Goal: Task Accomplishment & Management: Complete application form

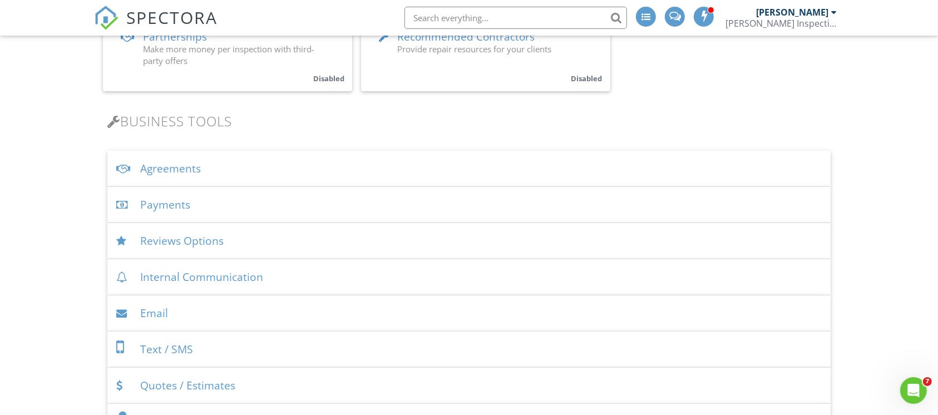
click at [184, 160] on div "Agreements" at bounding box center [469, 169] width 724 height 36
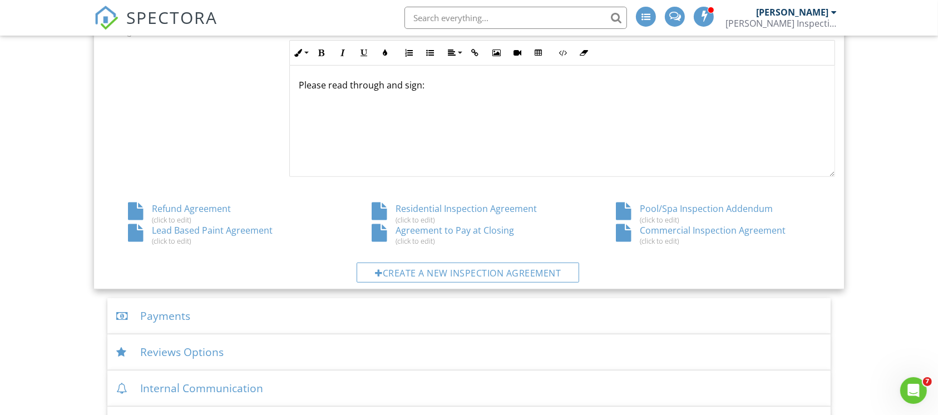
scroll to position [519, 0]
click at [439, 211] on div "Residential Inspection Agreement (click to edit)" at bounding box center [469, 212] width 244 height 21
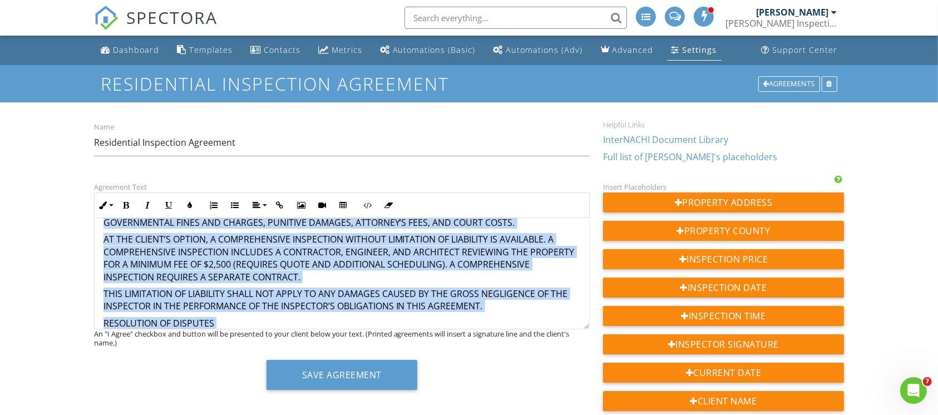
scroll to position [2312, 0]
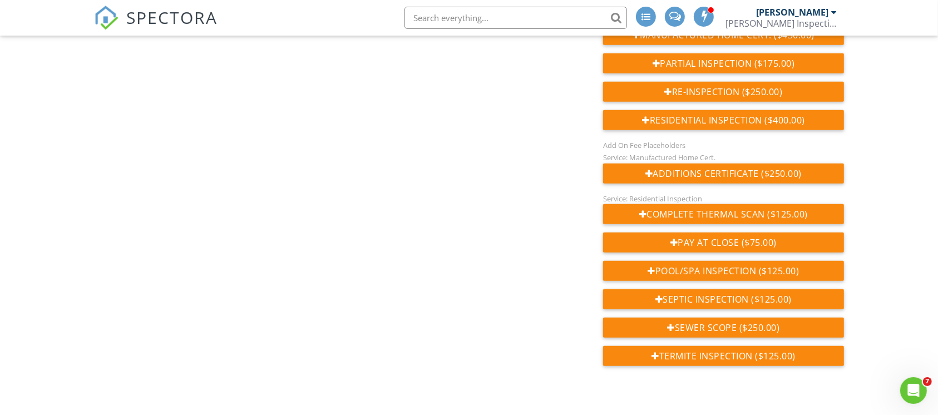
drag, startPoint x: 96, startPoint y: 235, endPoint x: 445, endPoint y: 257, distance: 350.1
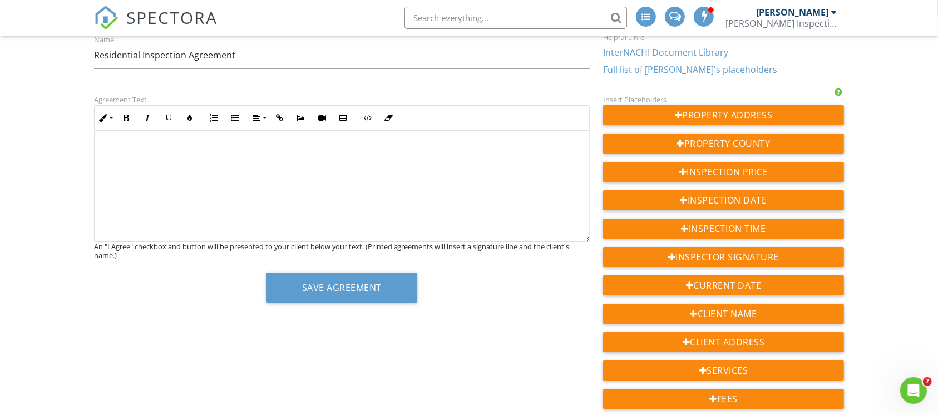
scroll to position [0, 0]
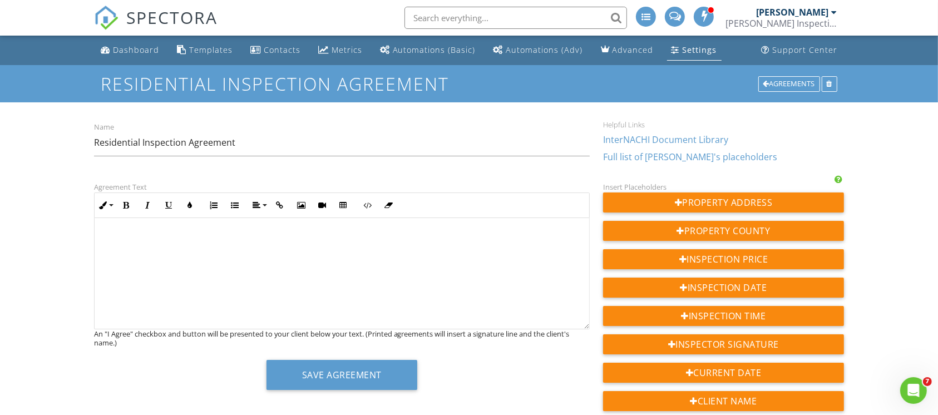
click at [307, 263] on div at bounding box center [342, 273] width 495 height 111
drag, startPoint x: 200, startPoint y: 239, endPoint x: 160, endPoint y: 233, distance: 41.1
click at [160, 233] on p "​ ​" at bounding box center [342, 238] width 477 height 12
click at [174, 225] on div "​ ​" at bounding box center [342, 273] width 495 height 111
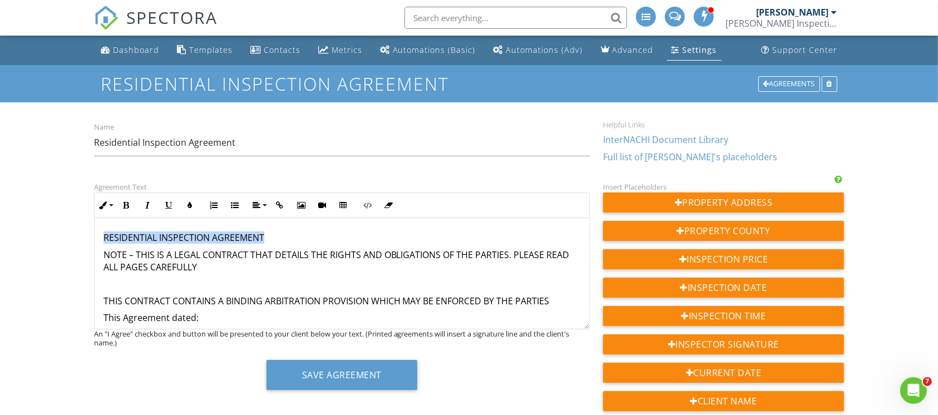
drag, startPoint x: 264, startPoint y: 242, endPoint x: 96, endPoint y: 240, distance: 167.5
click at [254, 201] on icon "button" at bounding box center [257, 205] width 8 height 8
click at [265, 252] on icon at bounding box center [266, 256] width 8 height 8
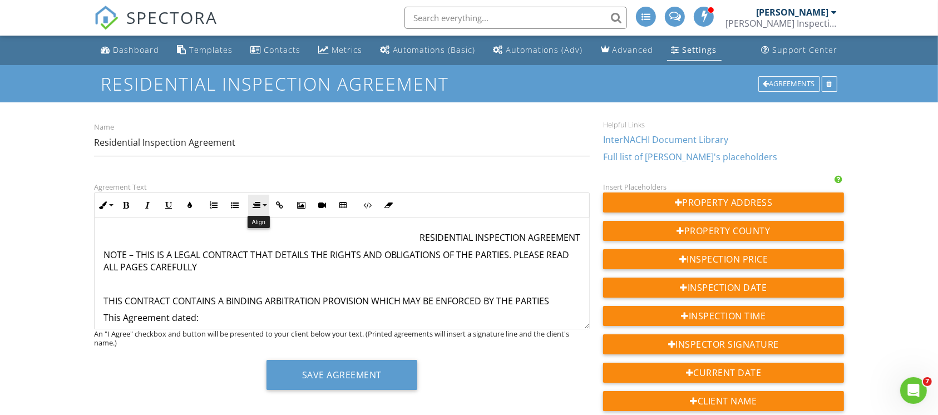
click at [255, 211] on button "Align" at bounding box center [258, 205] width 21 height 21
click at [270, 240] on link "Align Center" at bounding box center [265, 239] width 35 height 17
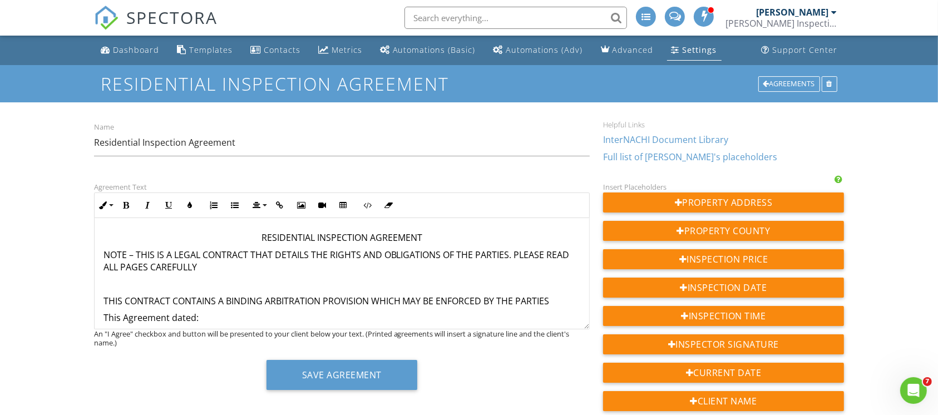
click at [314, 278] on p at bounding box center [342, 284] width 477 height 12
drag, startPoint x: 424, startPoint y: 239, endPoint x: 233, endPoint y: 234, distance: 191.0
click at [233, 234] on p "RESIDENTIAL INSPECTION AGREEMENT" at bounding box center [342, 238] width 477 height 12
click at [132, 206] on button "Bold" at bounding box center [126, 205] width 21 height 21
click at [289, 272] on p "NOTE – THIS IS A LEGAL CONTRACT THAT DETAILS THE RIGHTS AND OBLIGATIONS OF THE …" at bounding box center [342, 261] width 477 height 25
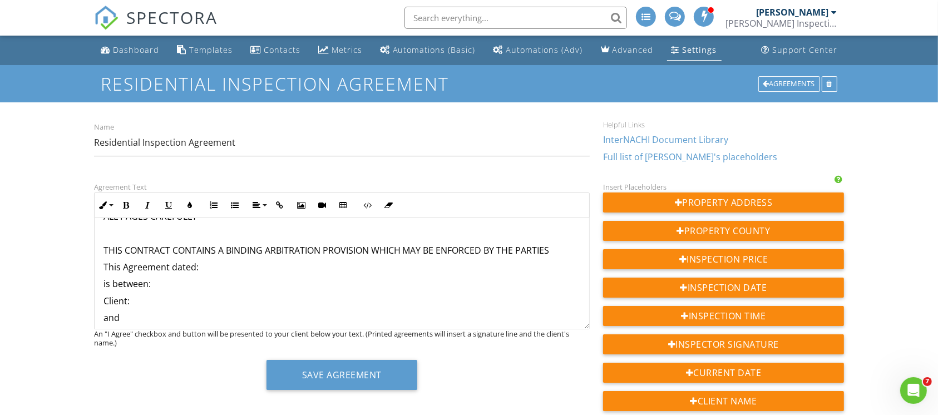
scroll to position [74, 0]
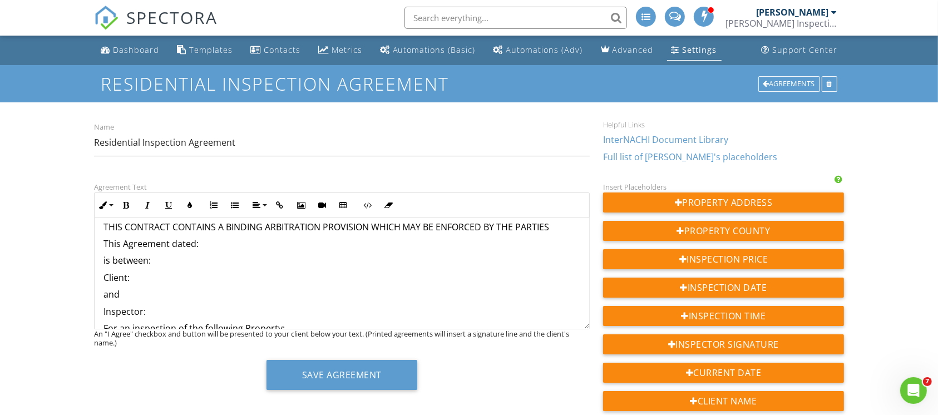
click at [220, 248] on p "This Agreement dated:" at bounding box center [342, 244] width 477 height 12
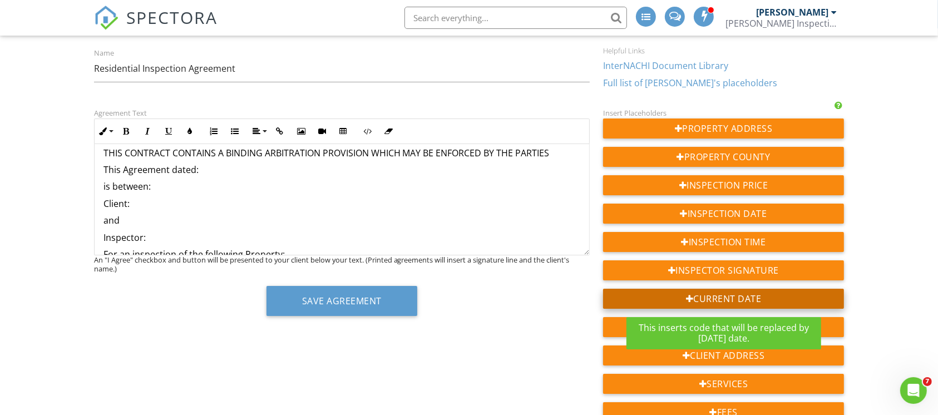
click at [682, 290] on div "Current Date" at bounding box center [724, 299] width 242 height 20
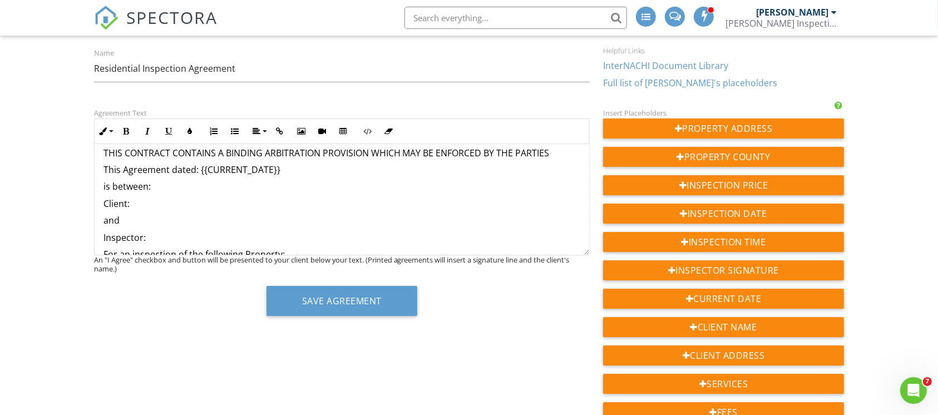
click at [203, 207] on p "Client:" at bounding box center [342, 204] width 477 height 12
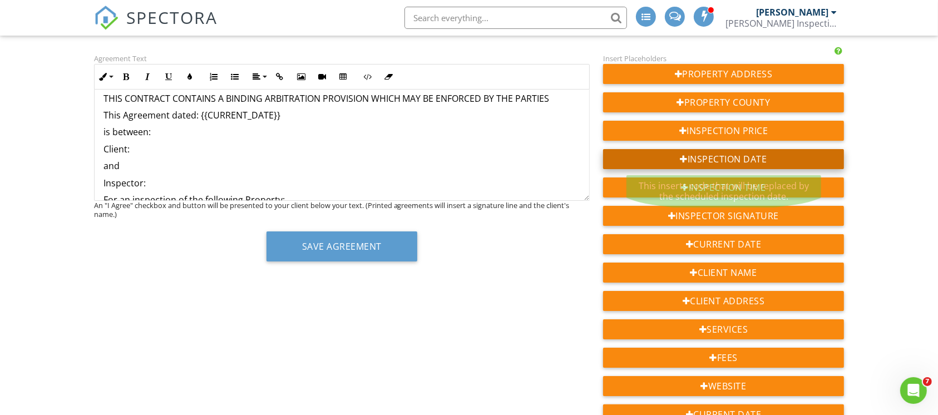
scroll to position [148, 0]
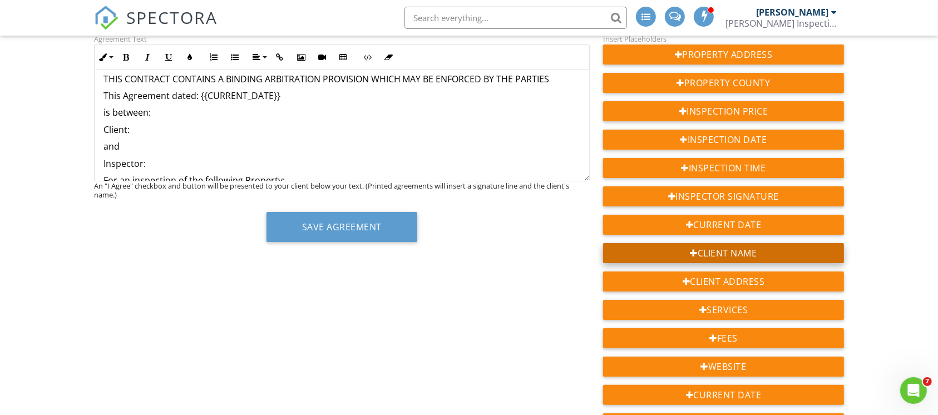
click at [726, 248] on div "Client Name" at bounding box center [724, 253] width 242 height 20
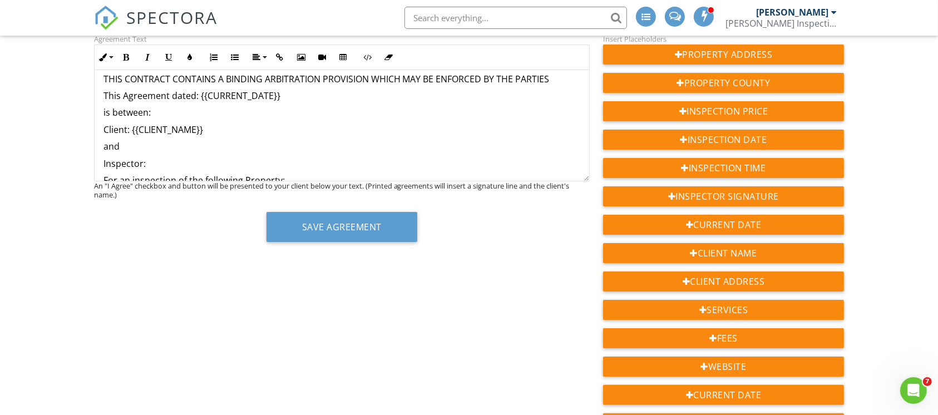
click at [217, 166] on p "Inspector:" at bounding box center [342, 163] width 477 height 12
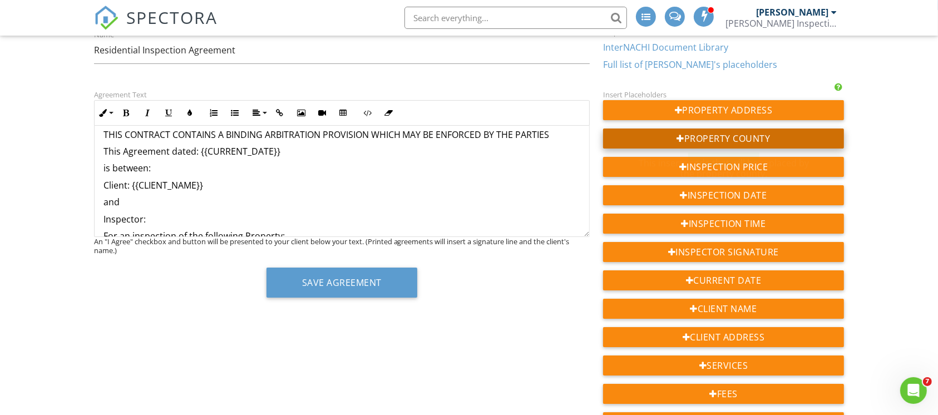
scroll to position [18, 0]
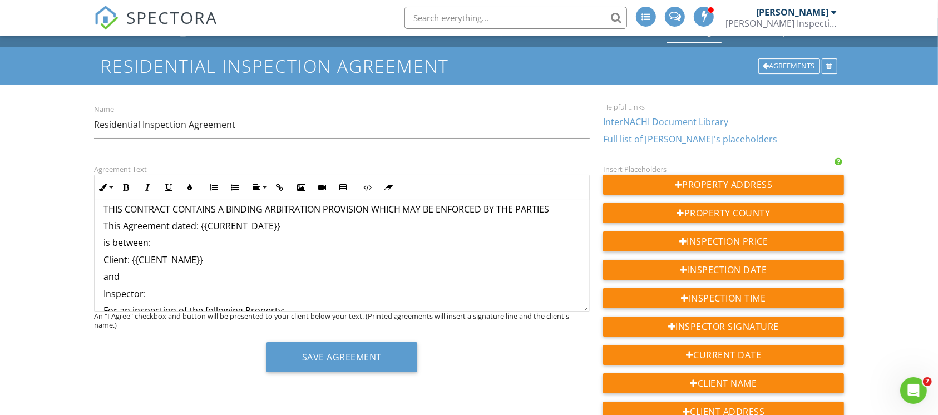
click at [663, 139] on link "Full list of Spectora's placeholders" at bounding box center [690, 139] width 174 height 12
click at [206, 294] on p "Inspector: ​ ​" at bounding box center [342, 294] width 477 height 12
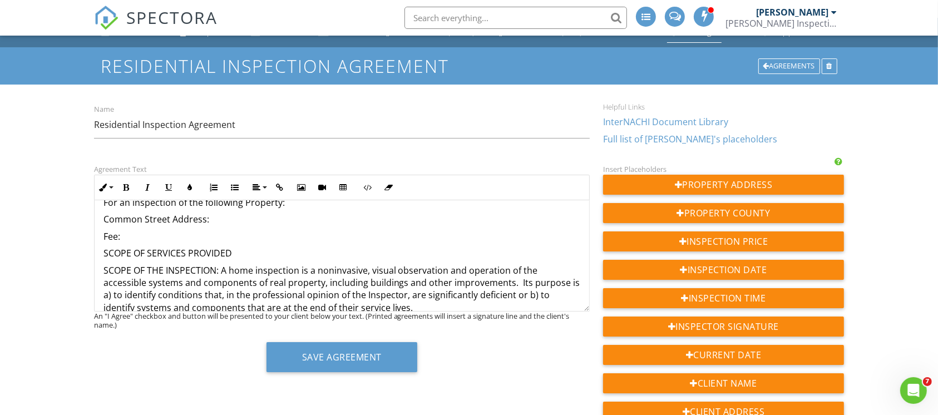
scroll to position [148, 0]
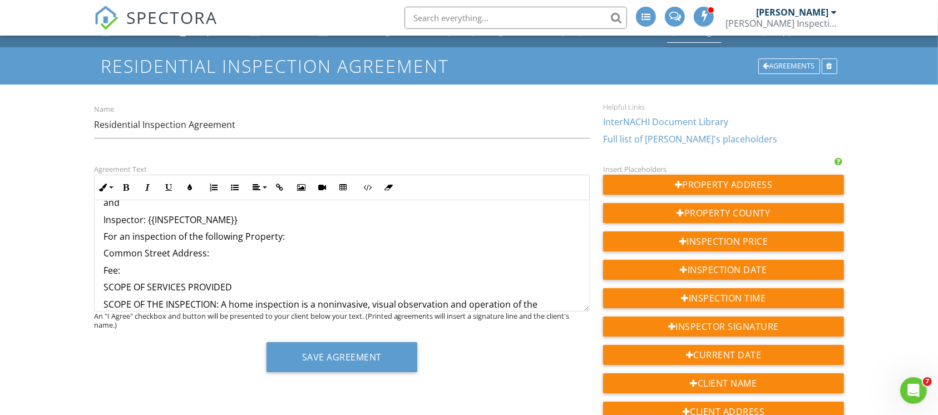
click at [257, 257] on p "Common Street Address:" at bounding box center [342, 253] width 477 height 12
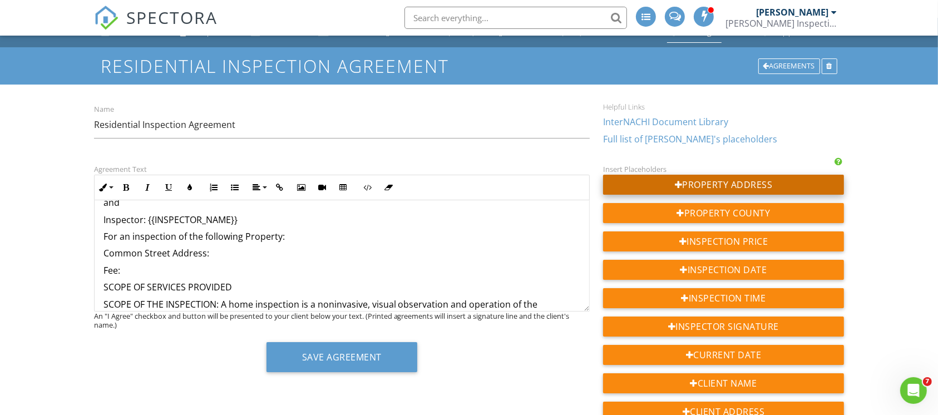
click at [717, 190] on div "Property Address" at bounding box center [724, 185] width 242 height 20
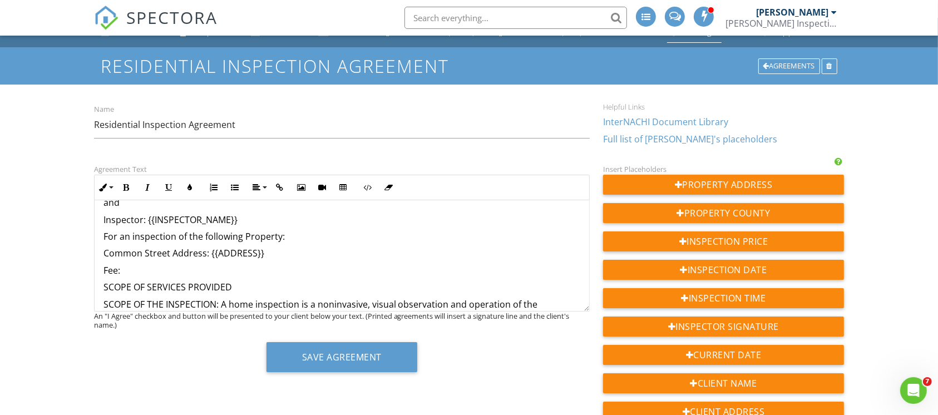
click at [240, 270] on p "Fee:" at bounding box center [342, 270] width 477 height 12
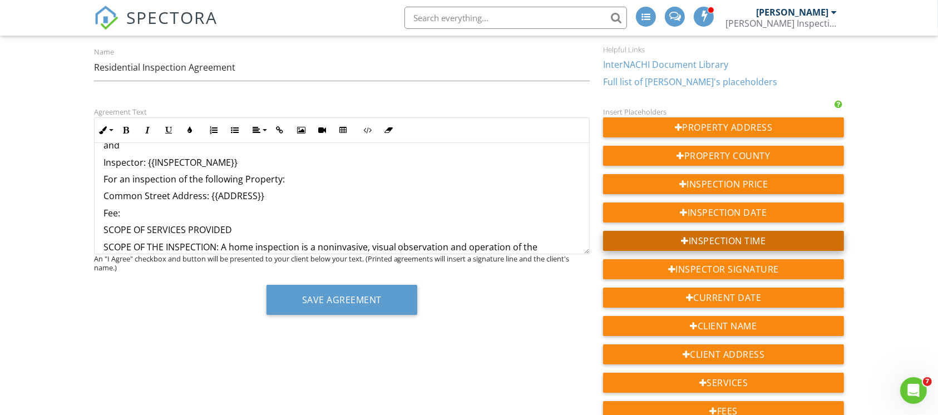
scroll to position [223, 0]
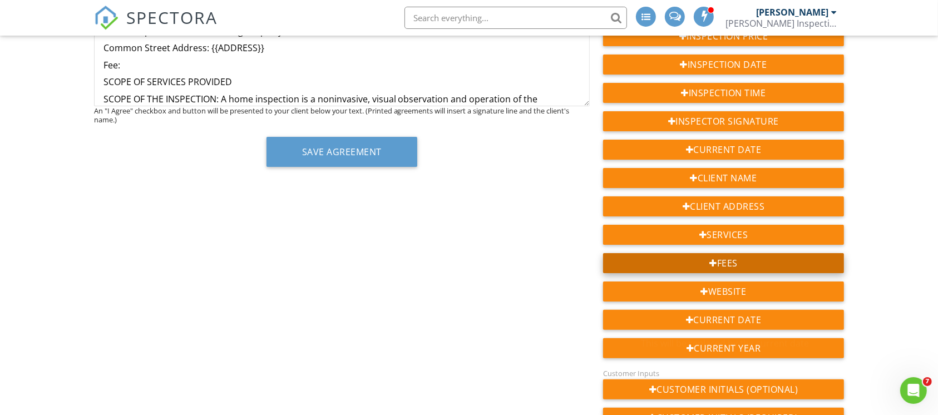
click at [748, 265] on div "Fees" at bounding box center [724, 263] width 242 height 20
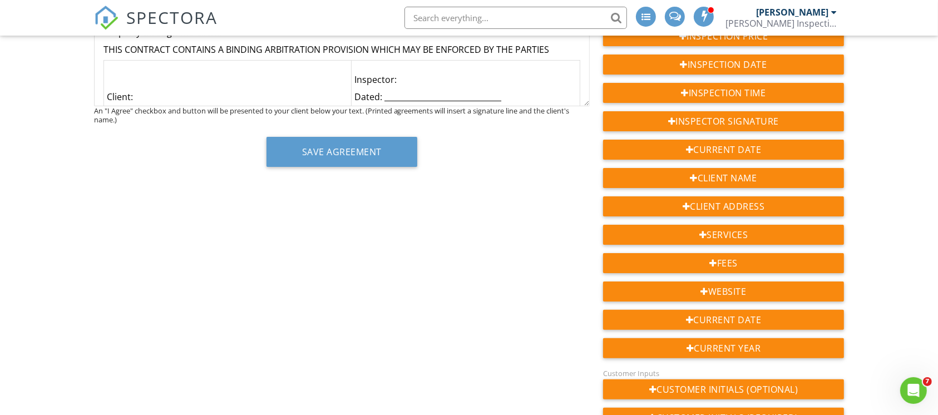
scroll to position [2062, 0]
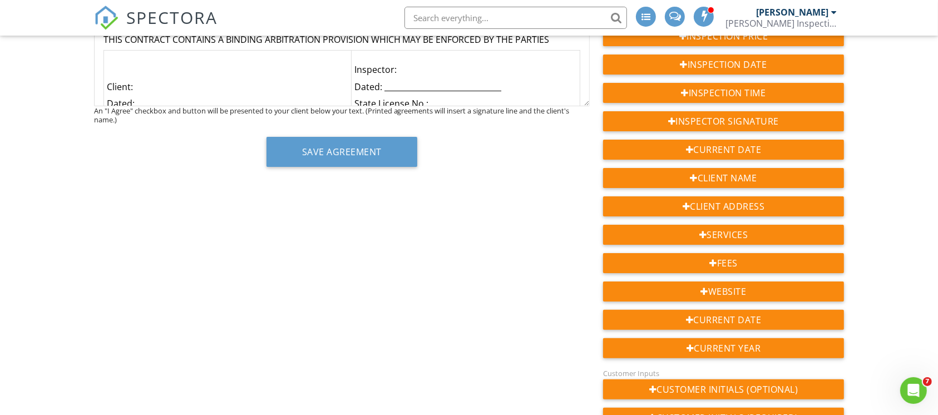
click at [441, 75] on td "Inspector: Dated: ______________________________ State License No.: ___________…" at bounding box center [465, 96] width 229 height 90
click at [441, 66] on p "Inspector:" at bounding box center [466, 69] width 223 height 12
drag, startPoint x: 494, startPoint y: 87, endPoint x: 376, endPoint y: 83, distance: 118.0
click at [376, 83] on p "Dated: ______________________________" at bounding box center [466, 87] width 223 height 12
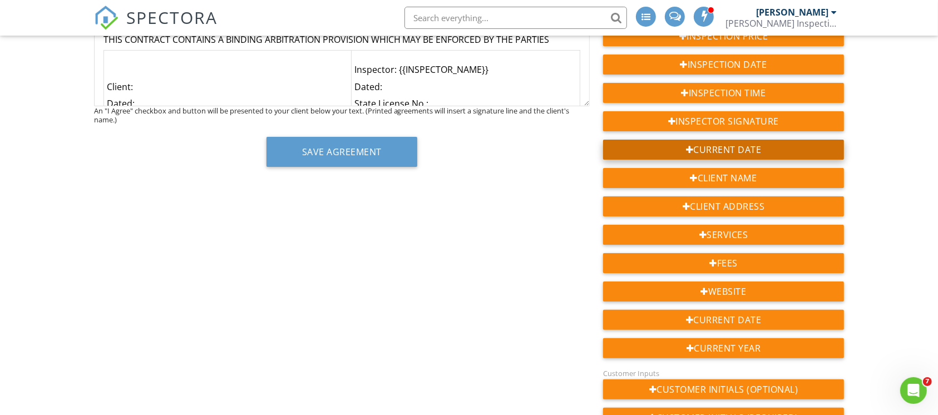
click at [715, 143] on div "Current Date" at bounding box center [724, 150] width 242 height 20
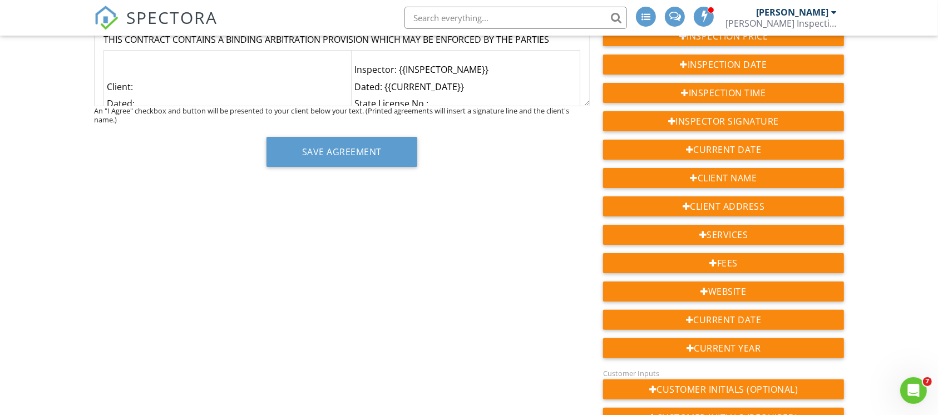
click at [436, 105] on p "State License No.: ___________________" at bounding box center [466, 103] width 223 height 12
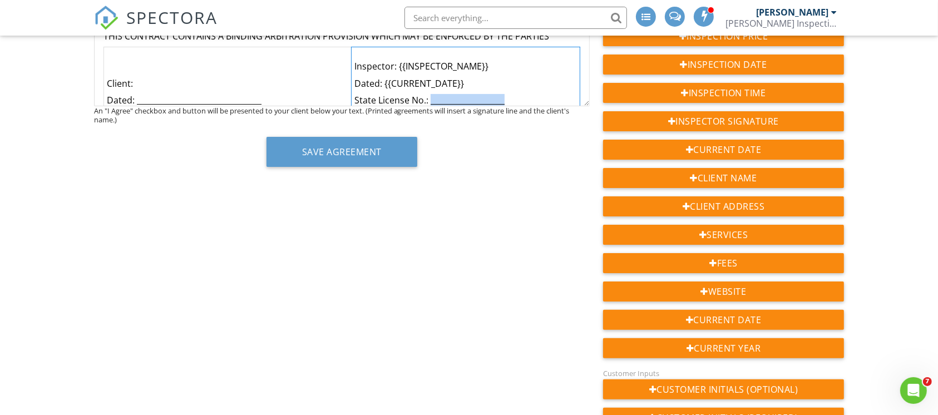
drag, startPoint x: 508, startPoint y: 95, endPoint x: 425, endPoint y: 91, distance: 82.5
click at [425, 91] on td "Inspector: {{INSPECTOR_NAME}} Dated: {{CURRENT_DATE}} State License No.: ______…" at bounding box center [465, 92] width 229 height 90
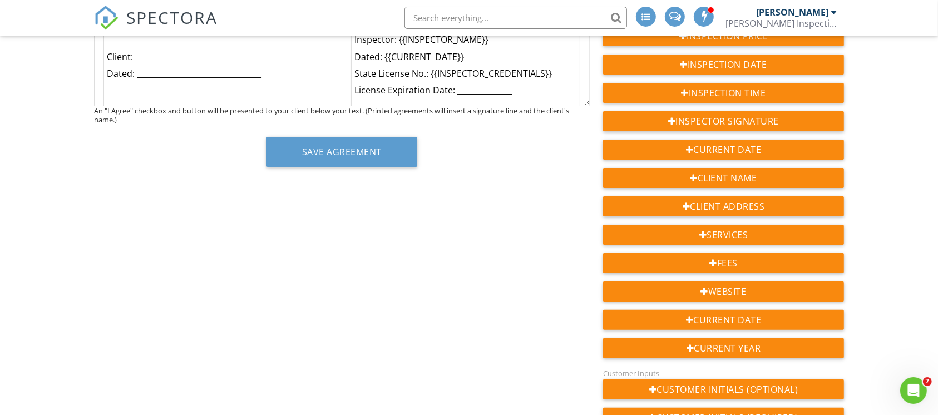
scroll to position [2105, 0]
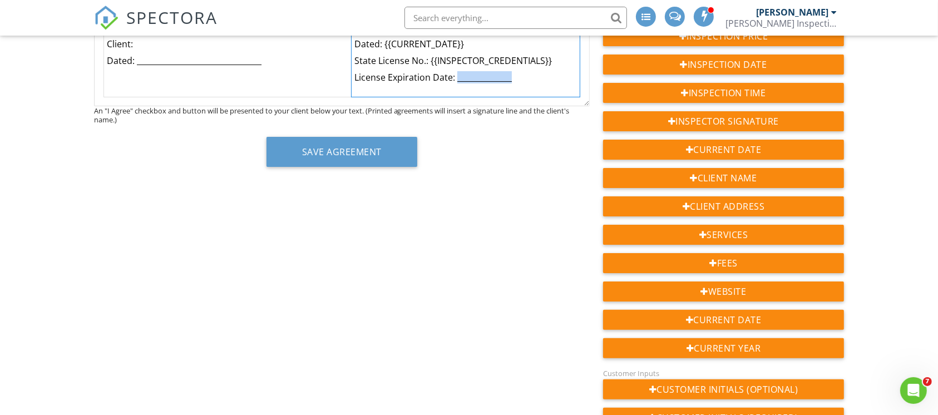
drag, startPoint x: 513, startPoint y: 79, endPoint x: 450, endPoint y: 76, distance: 63.5
click at [450, 76] on p "License Expiration Date: ______________" at bounding box center [466, 77] width 223 height 12
click at [211, 43] on p "Client:" at bounding box center [228, 44] width 242 height 12
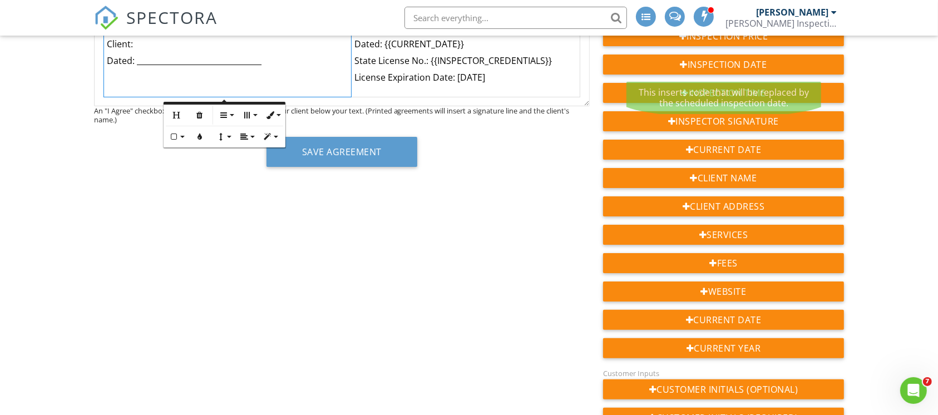
scroll to position [298, 0]
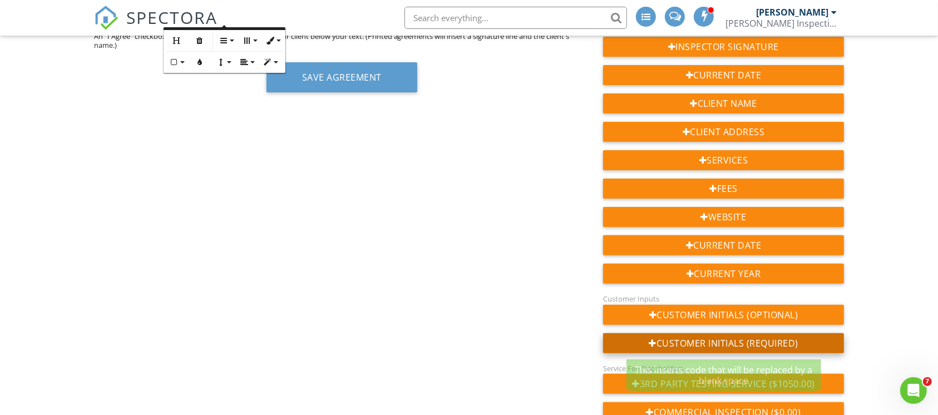
click at [739, 343] on div "Customer Initials (Required)" at bounding box center [724, 343] width 242 height 20
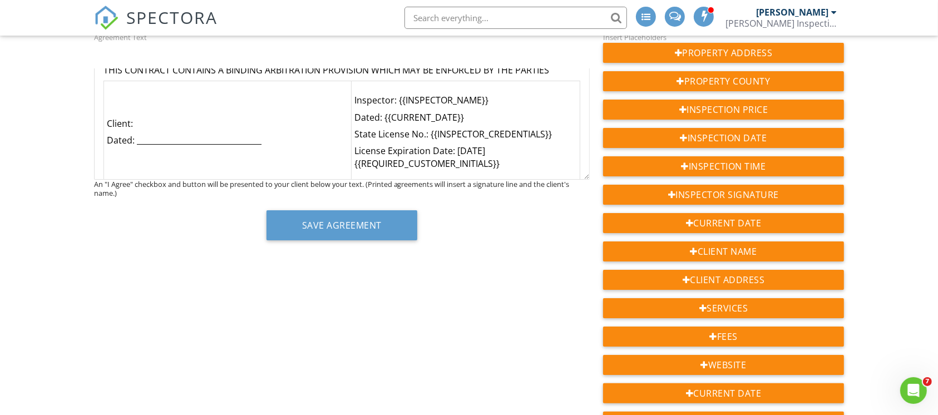
scroll to position [149, 0]
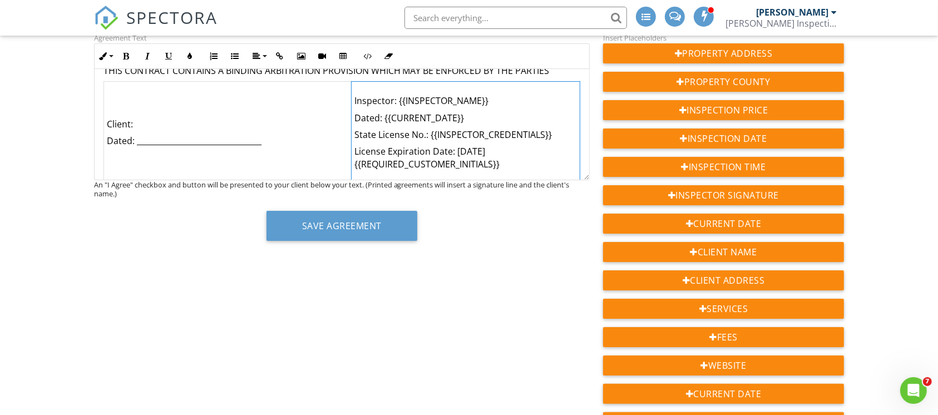
drag, startPoint x: 509, startPoint y: 168, endPoint x: 347, endPoint y: 164, distance: 162.0
click at [351, 164] on td "Inspector: {{INSPECTOR_NAME}} Dated: {{CURRENT_DATE}} State License No.: {{INSP…" at bounding box center [465, 133] width 229 height 102
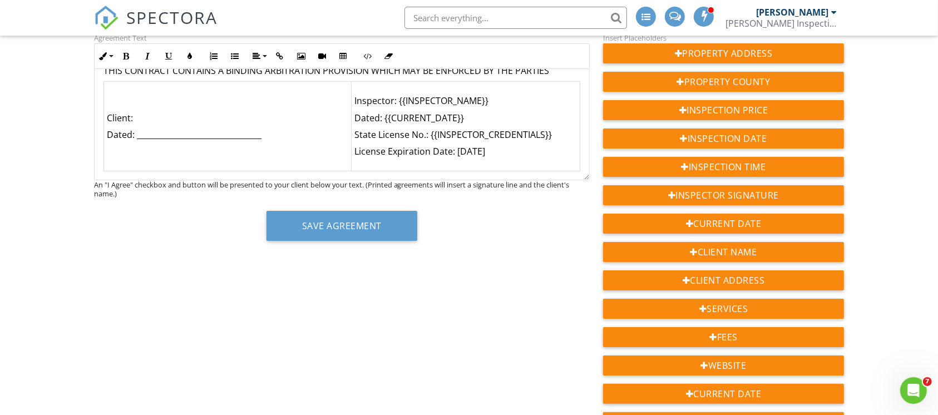
click at [178, 114] on p "Client:" at bounding box center [228, 118] width 242 height 12
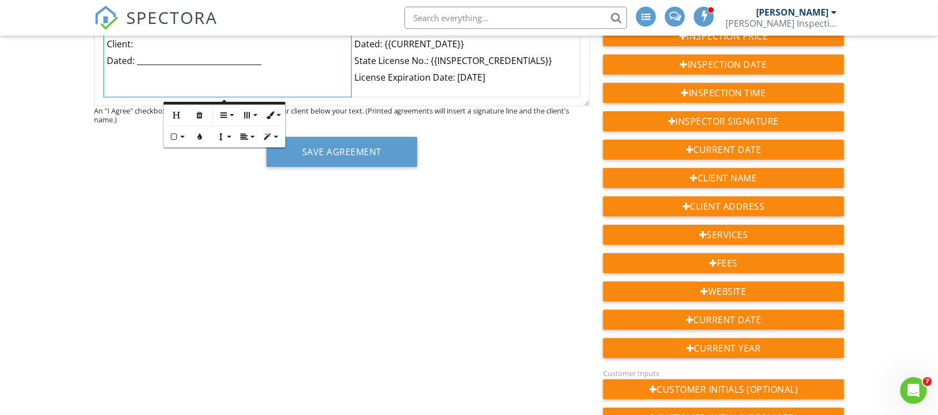
scroll to position [298, 0]
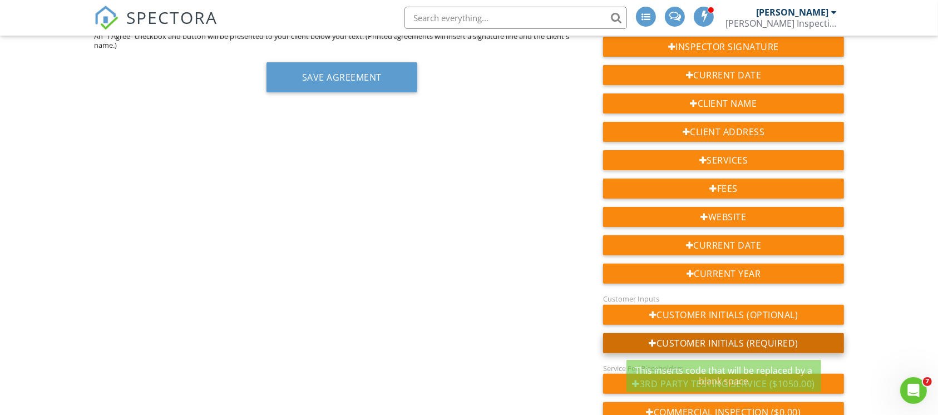
click at [730, 351] on div "Customer Initials (Required)" at bounding box center [724, 343] width 242 height 20
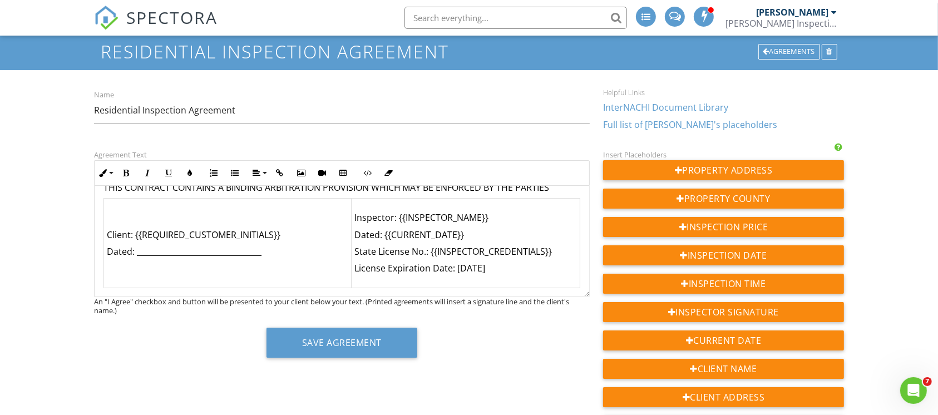
scroll to position [1, 0]
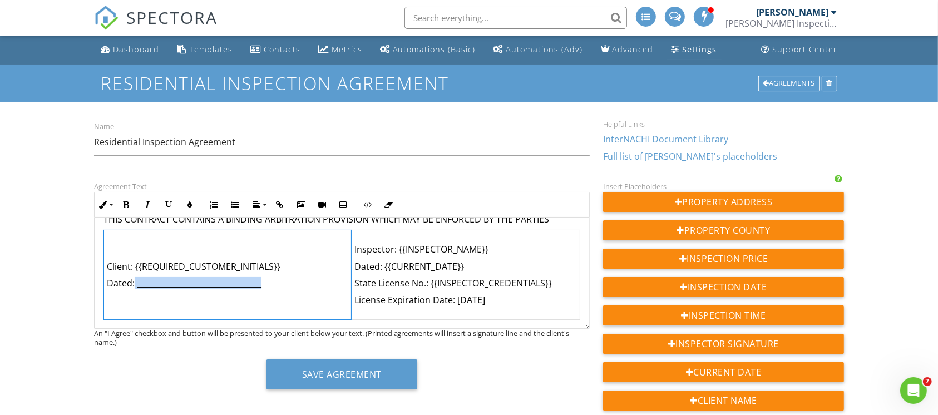
drag, startPoint x: 274, startPoint y: 279, endPoint x: 134, endPoint y: 280, distance: 140.2
click at [134, 280] on p "Dated: ________________________________" at bounding box center [228, 283] width 242 height 12
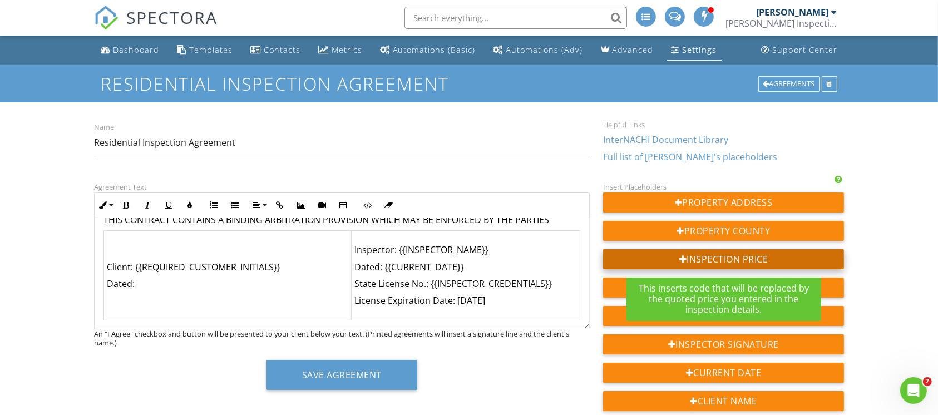
scroll to position [148, 0]
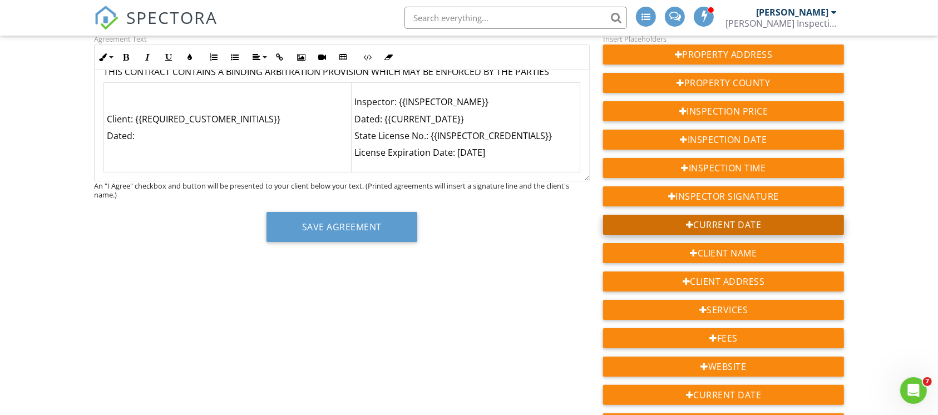
click at [744, 229] on div "Current Date" at bounding box center [724, 225] width 242 height 20
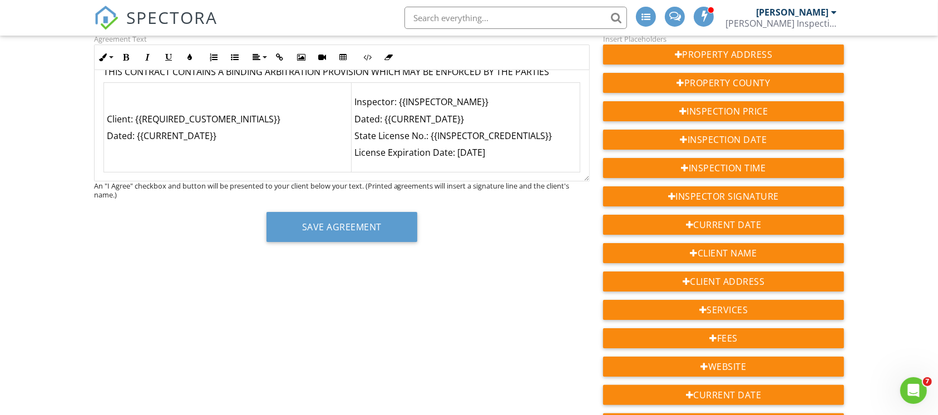
click at [186, 239] on div "Save Agreement" at bounding box center [342, 231] width 496 height 38
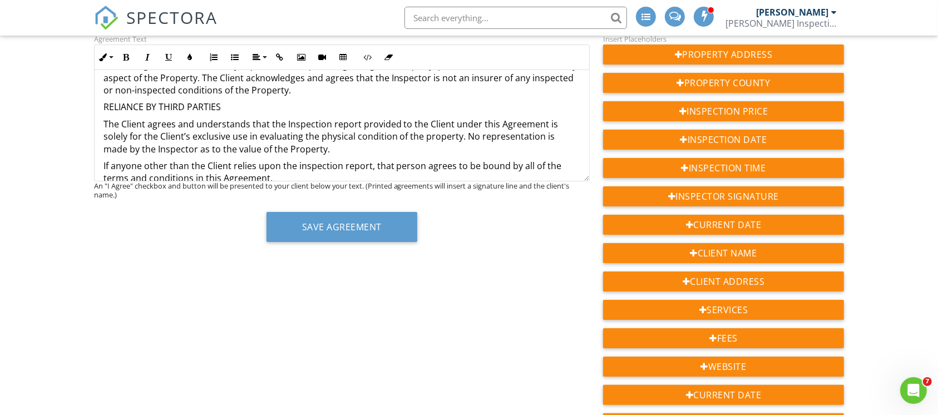
scroll to position [1882, 0]
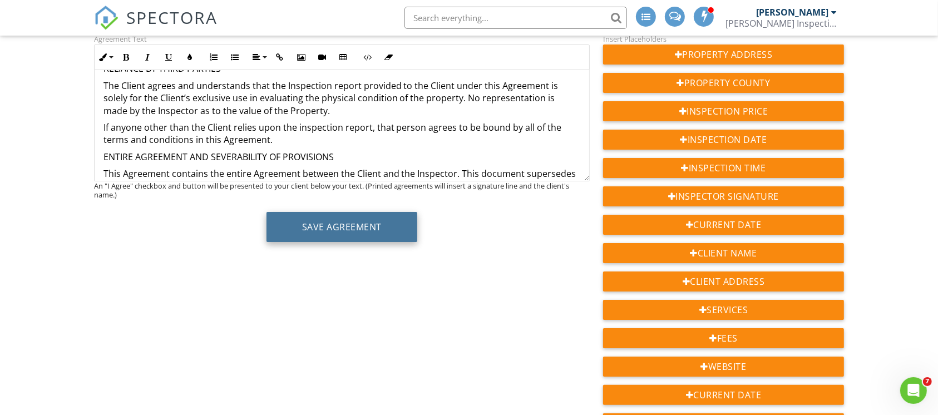
click at [343, 232] on button "Save Agreement" at bounding box center [342, 227] width 151 height 30
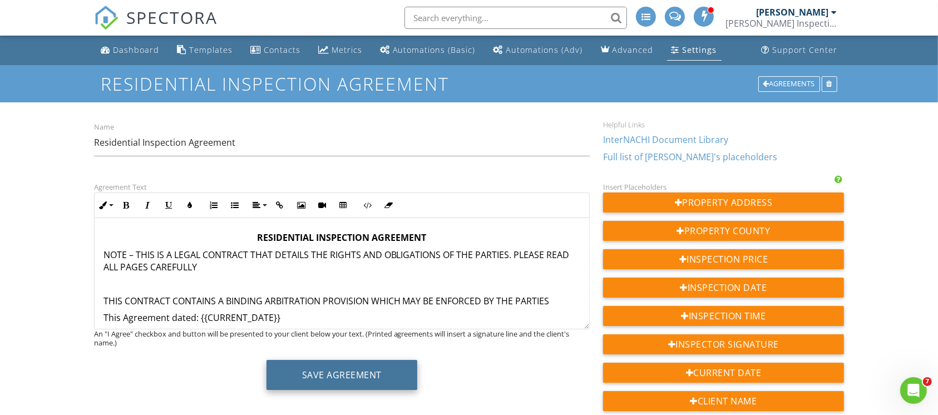
click at [344, 378] on button "Save Agreement" at bounding box center [342, 375] width 151 height 30
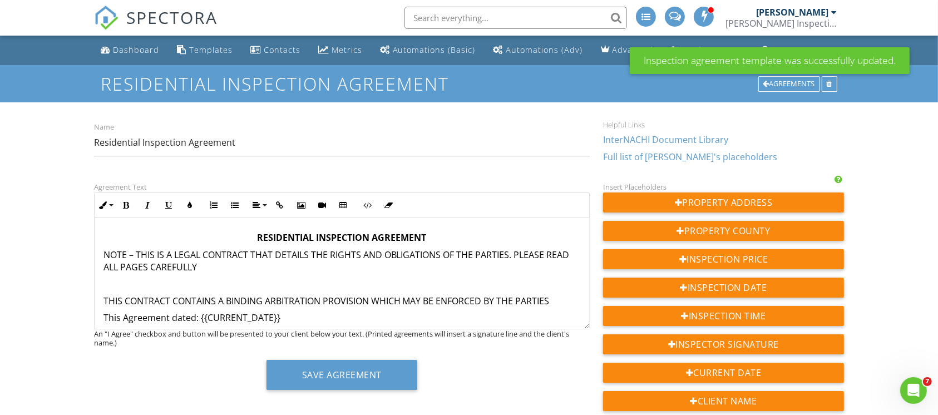
click at [116, 36] on div "SPECTORA" at bounding box center [156, 18] width 124 height 36
click at [120, 51] on div "Dashboard" at bounding box center [136, 50] width 46 height 11
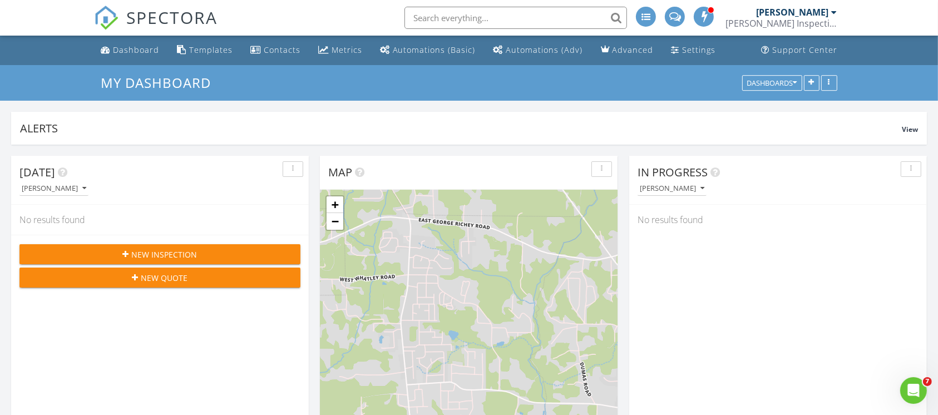
click at [122, 22] on link "SPECTORA" at bounding box center [156, 26] width 124 height 23
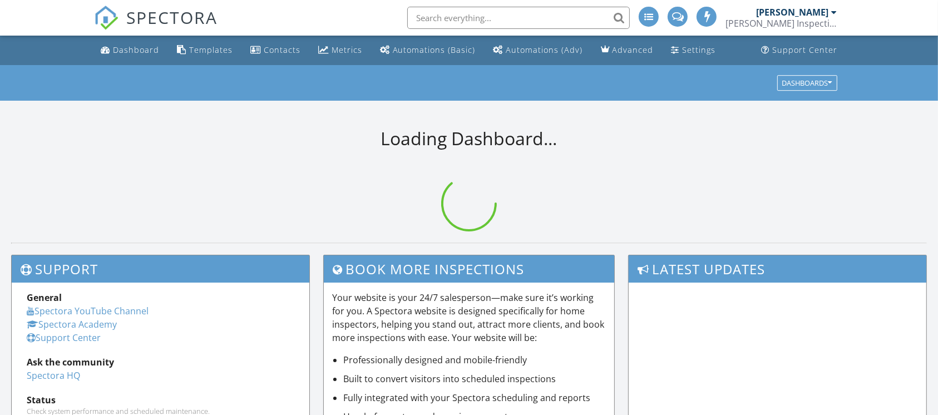
click at [590, 11] on input "text" at bounding box center [518, 18] width 223 height 22
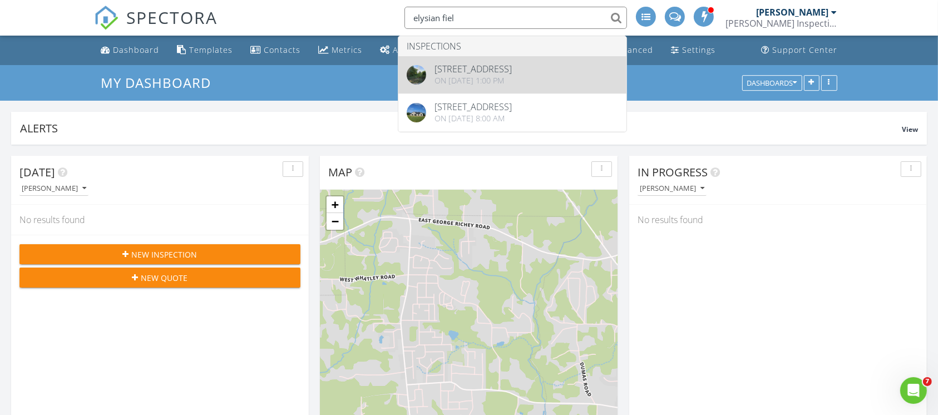
type input "elysian fiel"
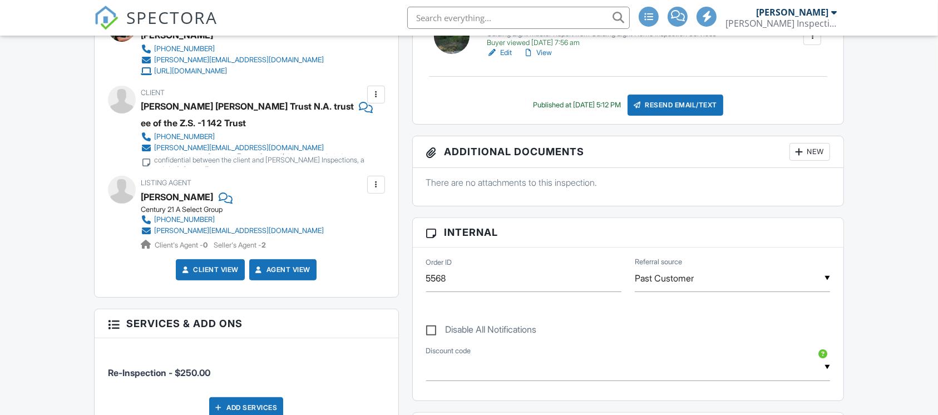
scroll to position [297, 0]
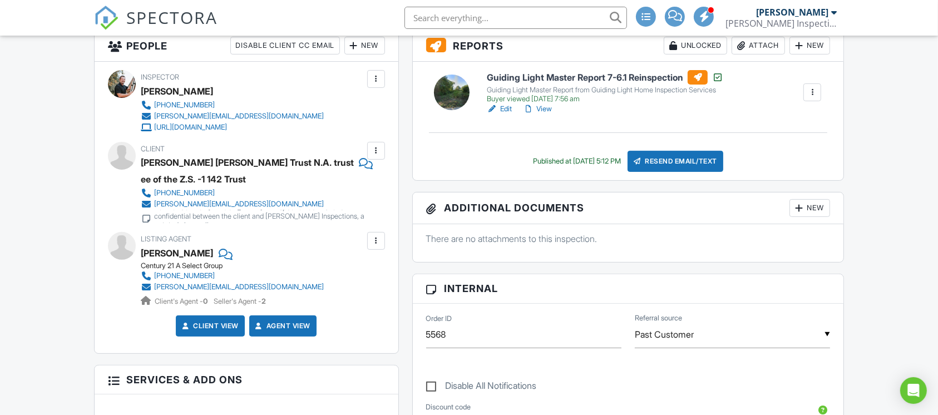
click at [119, 14] on div "SPECTORA" at bounding box center [156, 18] width 124 height 36
click at [100, 21] on img at bounding box center [106, 18] width 24 height 24
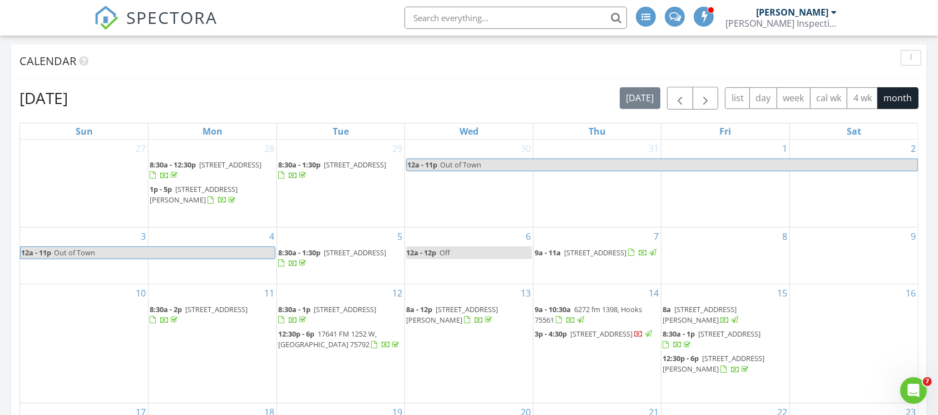
scroll to position [519, 0]
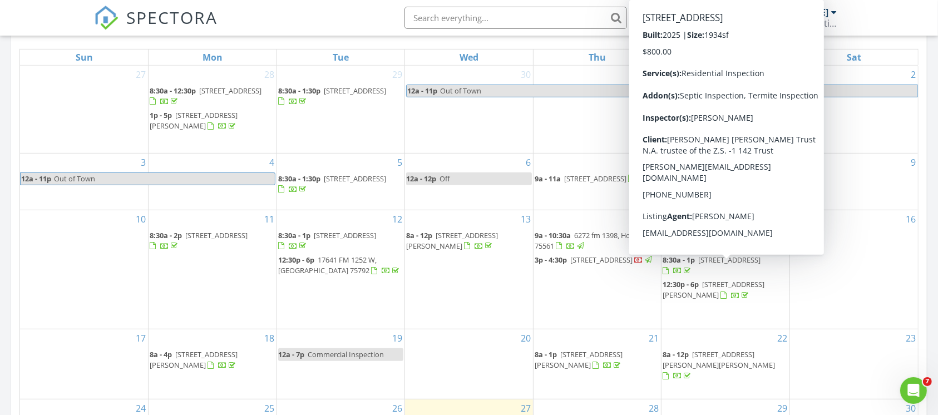
click at [759, 265] on span "15582 County Rd 436, Lindale 75771" at bounding box center [729, 260] width 62 height 10
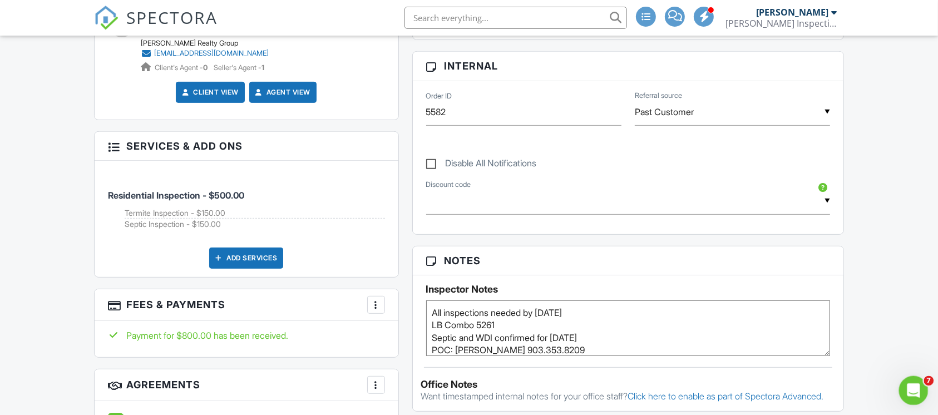
click html
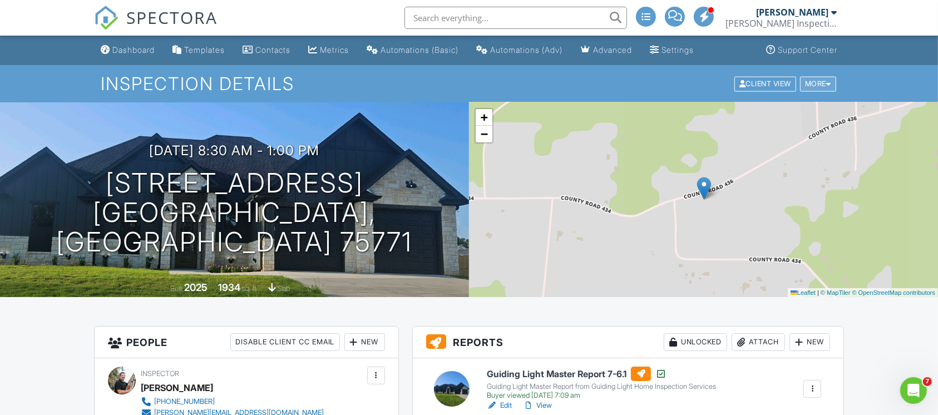
click at [828, 81] on div at bounding box center [828, 83] width 5 height 7
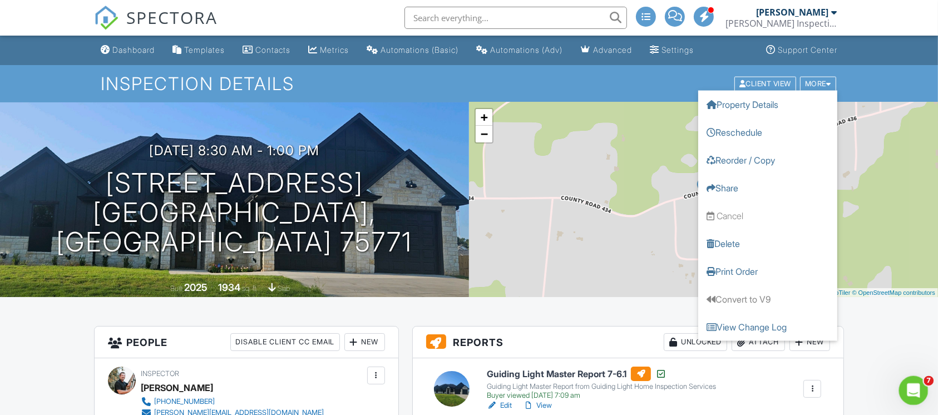
click at [917, 392] on icon "Open Intercom Messenger" at bounding box center [912, 389] width 18 height 18
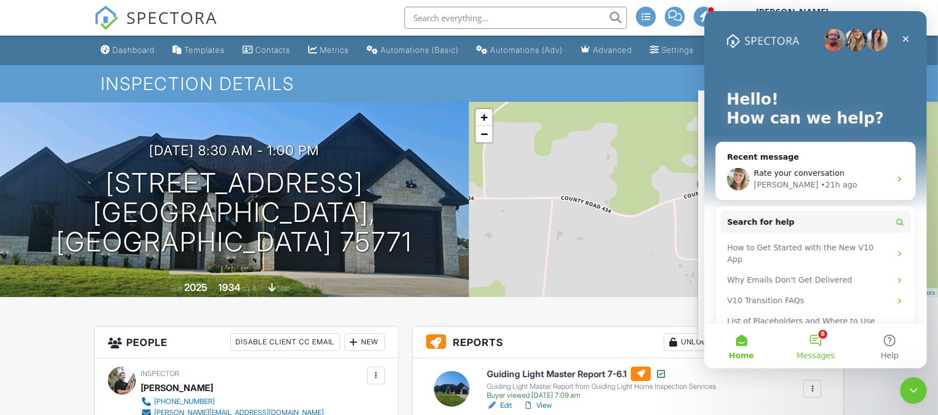
click at [819, 338] on button "8 Messages" at bounding box center [815, 346] width 74 height 45
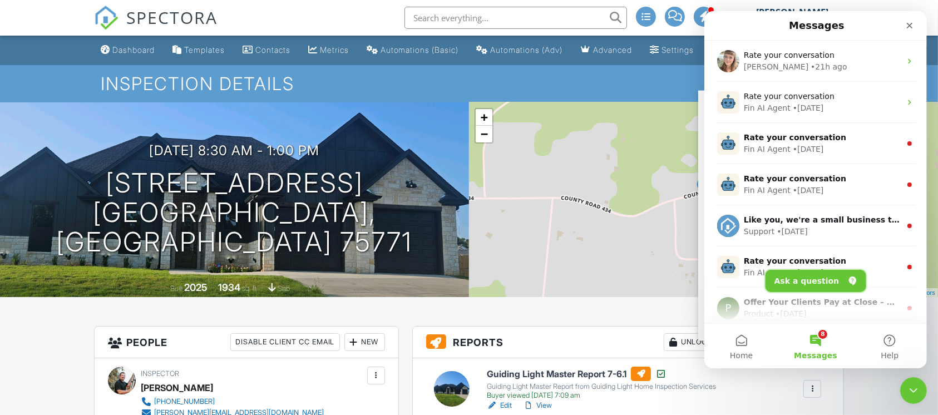
click at [791, 285] on button "Ask a question" at bounding box center [815, 281] width 101 height 22
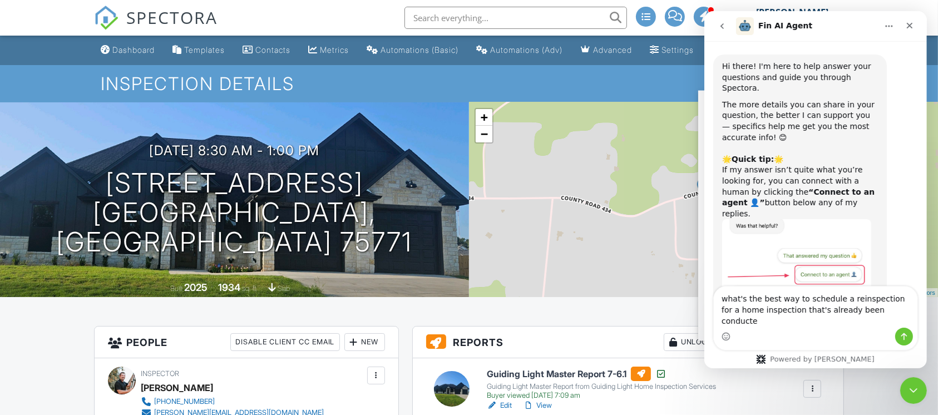
type textarea "what's the best way to schedule a reinspection for a home inspection that's alr…"
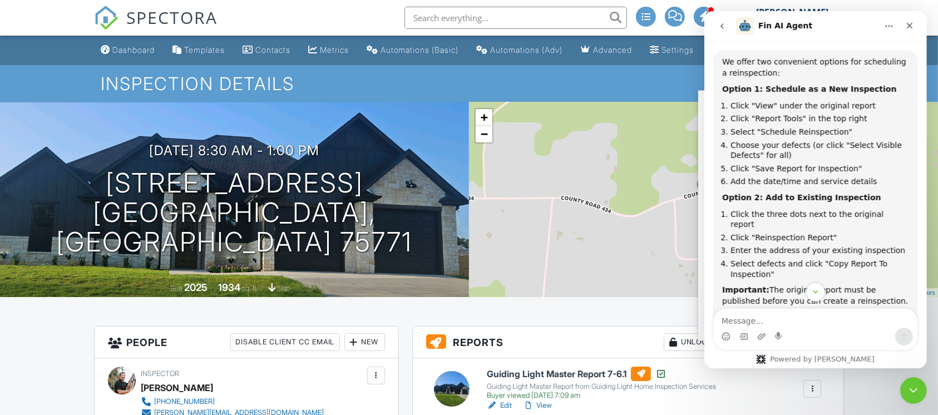
scroll to position [307, 0]
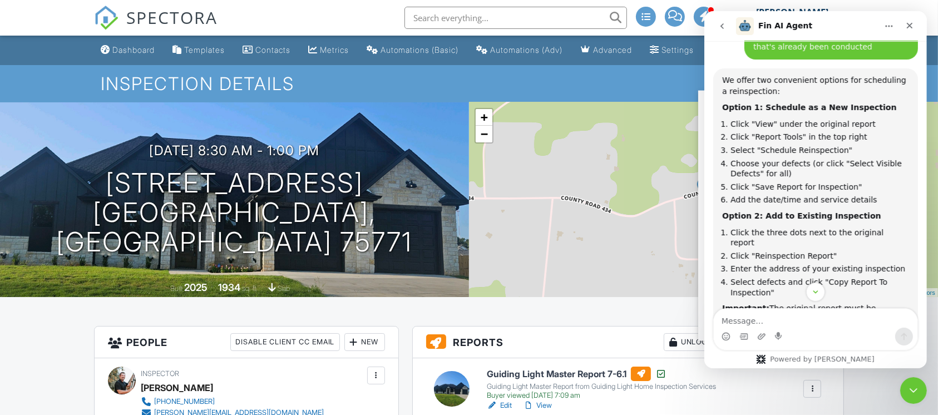
click at [659, 80] on h1 "Inspection Details" at bounding box center [469, 83] width 736 height 19
click at [909, 389] on icon "Close Intercom Messenger" at bounding box center [912, 389] width 8 height 4
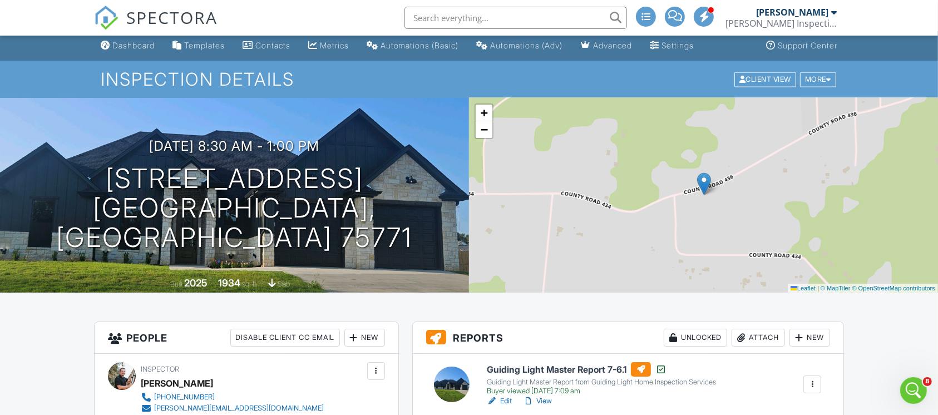
scroll to position [0, 0]
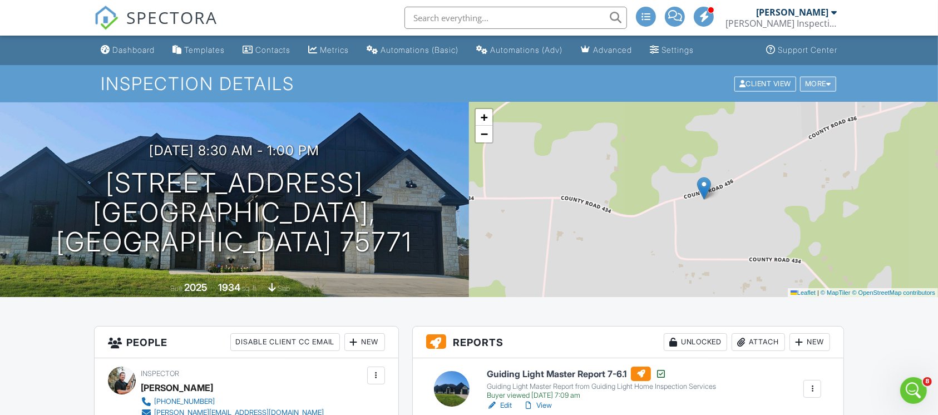
click at [809, 90] on div "More" at bounding box center [818, 83] width 36 height 15
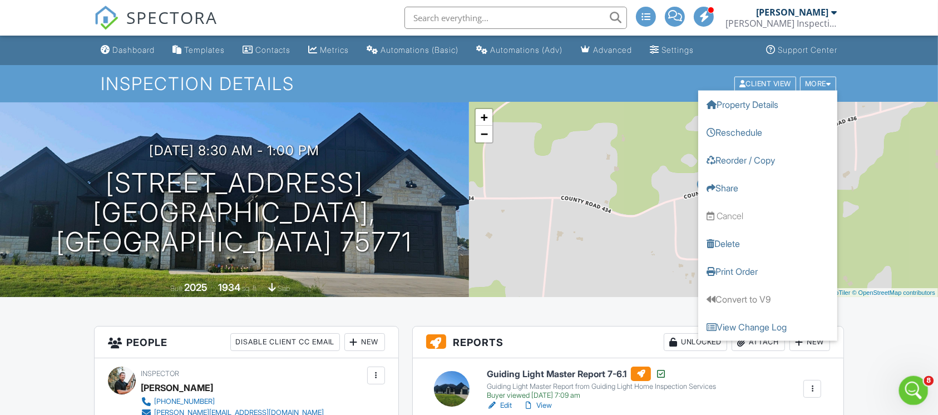
click at [910, 392] on icon "Open Intercom Messenger" at bounding box center [912, 389] width 18 height 18
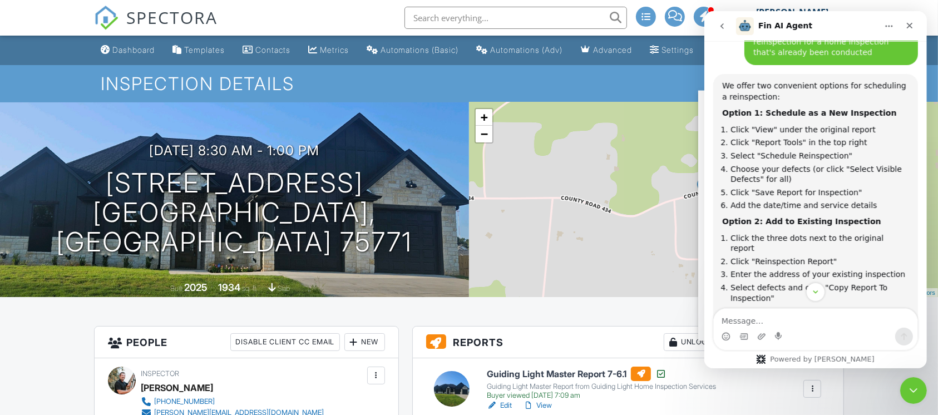
scroll to position [278, 0]
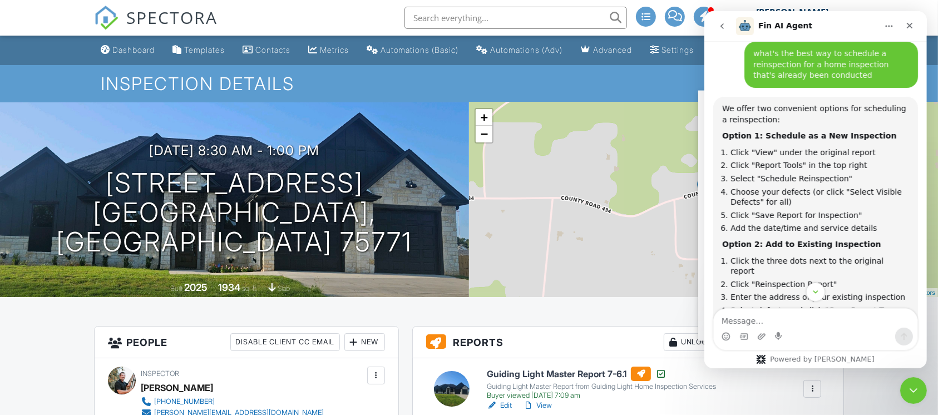
click at [579, 96] on div "Inspection Details Client View More Property Details Reschedule Reorder / Copy …" at bounding box center [469, 83] width 938 height 37
click at [541, 404] on link "View" at bounding box center [537, 405] width 29 height 11
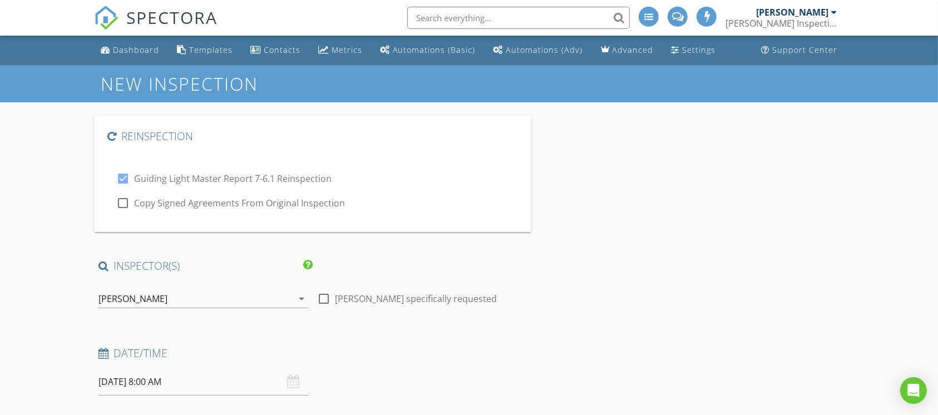
type input "[PERSON_NAME] [PERSON_NAME] Trust N.A. trustee of the Z.S. -1 142 Trust"
type input "[PERSON_NAME][EMAIL_ADDRESS][DOMAIN_NAME]"
type input "[PHONE_NUMBER]"
type input "[STREET_ADDRESS][US_STATE]"
type input "[PERSON_NAME]"
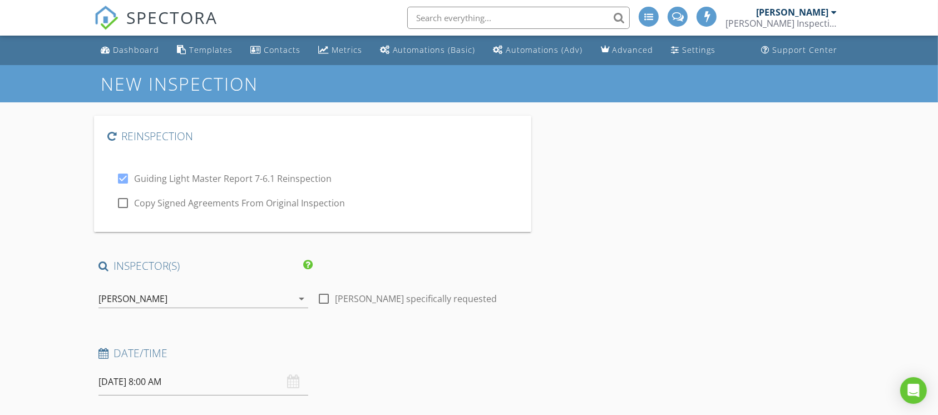
type input "PA"
type input "15317"
type textarea "Point of Contact: [PERSON_NAME] All inspection details to remain confidential b…"
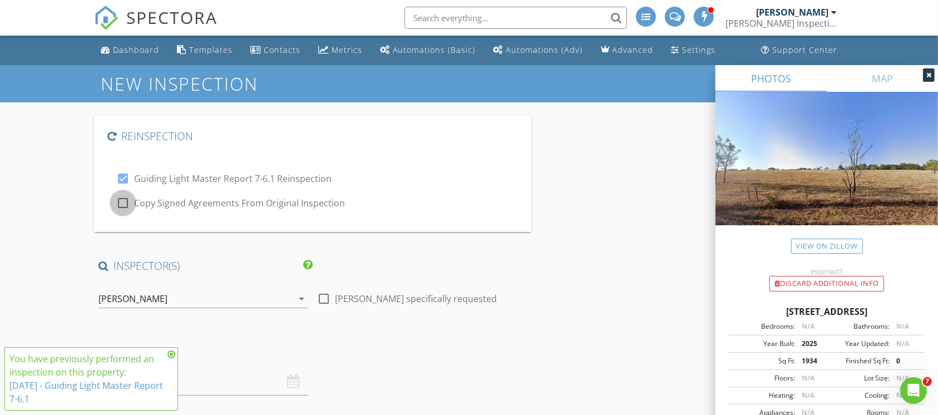
click at [125, 204] on div at bounding box center [123, 203] width 19 height 19
checkbox input "true"
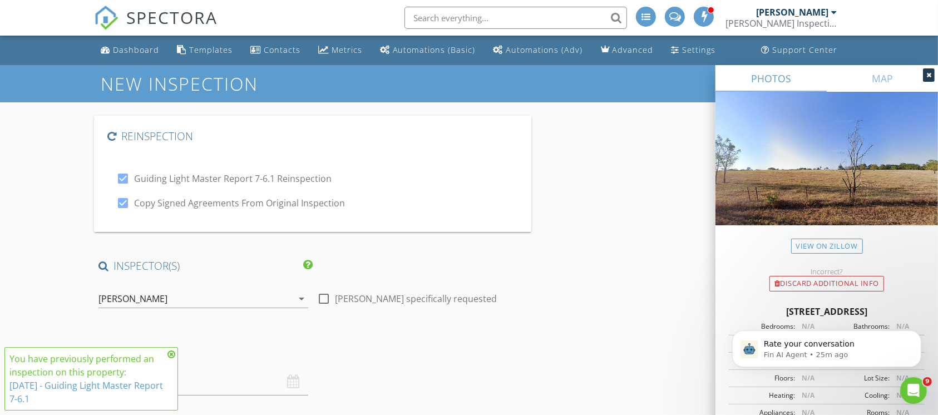
click at [512, 304] on div "check_box_outline_blank Kyle Palmer specifically requested" at bounding box center [422, 298] width 210 height 16
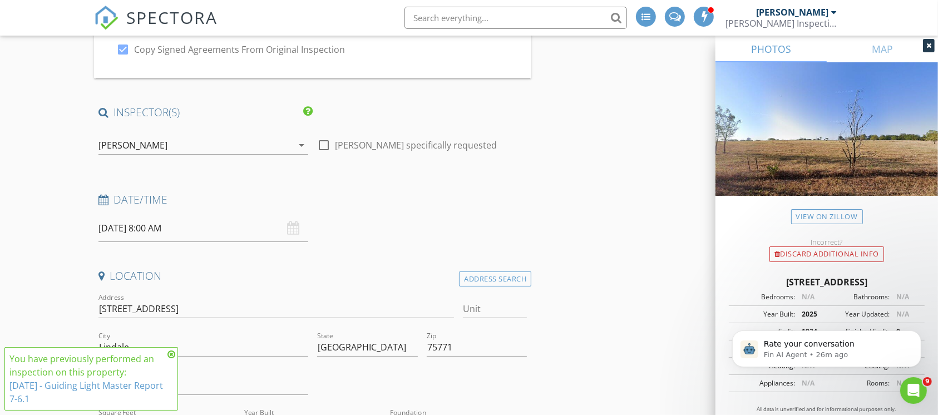
scroll to position [174, 0]
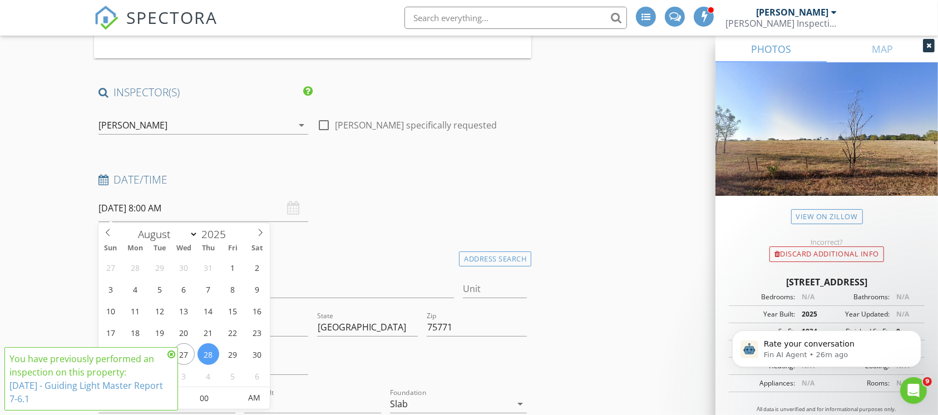
click at [207, 220] on input "08/28/2025 8:00 AM" at bounding box center [204, 208] width 210 height 27
click at [174, 358] on icon at bounding box center [172, 354] width 8 height 9
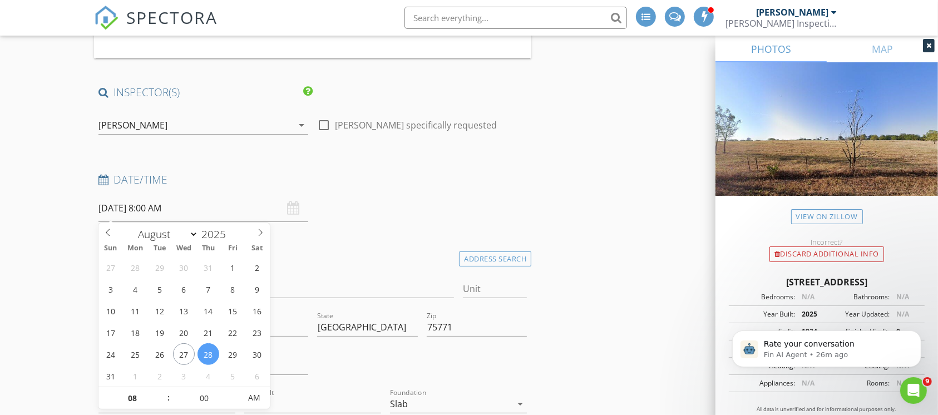
click at [245, 207] on input "08/28/2025 8:00 AM" at bounding box center [204, 208] width 210 height 27
type input "08/29/2025 8:00 AM"
type input "09"
type input "08/29/2025 9:00 AM"
click at [162, 392] on span at bounding box center [163, 392] width 8 height 11
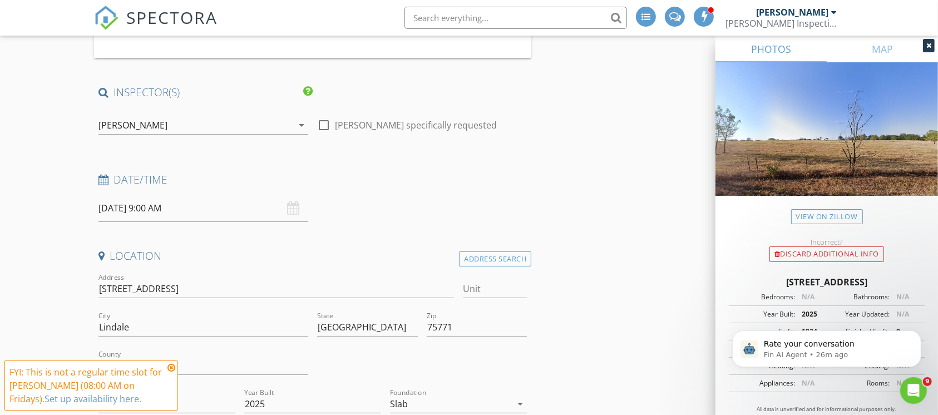
click at [174, 368] on icon at bounding box center [172, 367] width 8 height 9
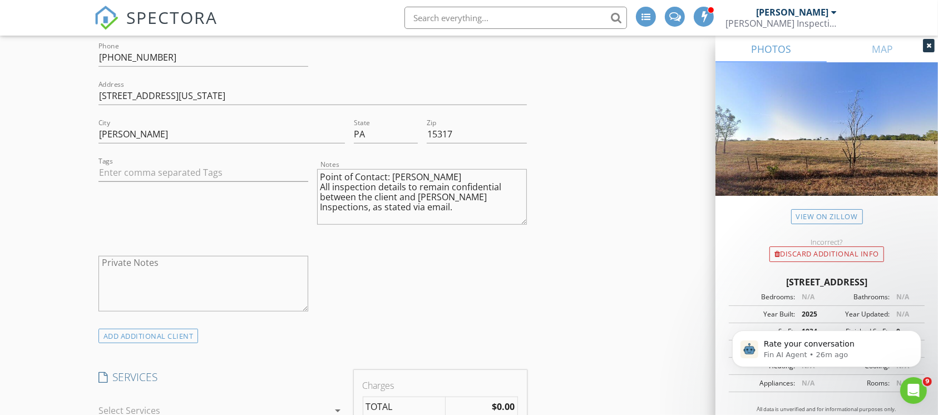
scroll to position [915, 0]
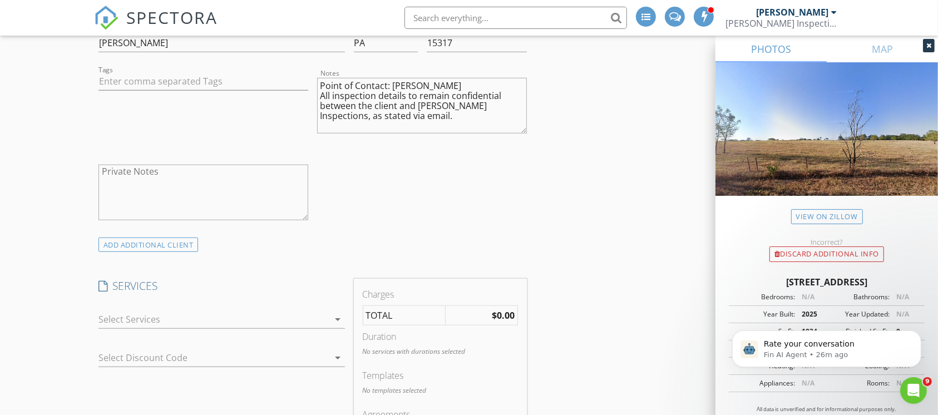
click at [298, 315] on div at bounding box center [214, 320] width 231 height 18
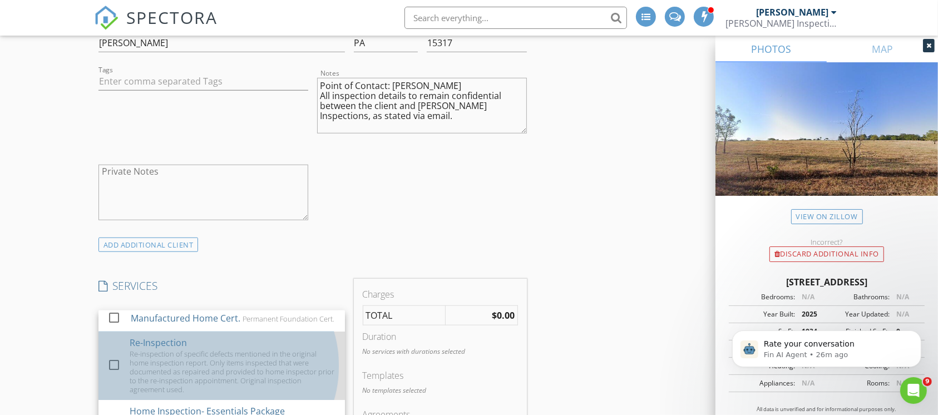
click at [169, 371] on div "Re-inspection of specific defects mentioned in the original home inspection rep…" at bounding box center [233, 371] width 206 height 45
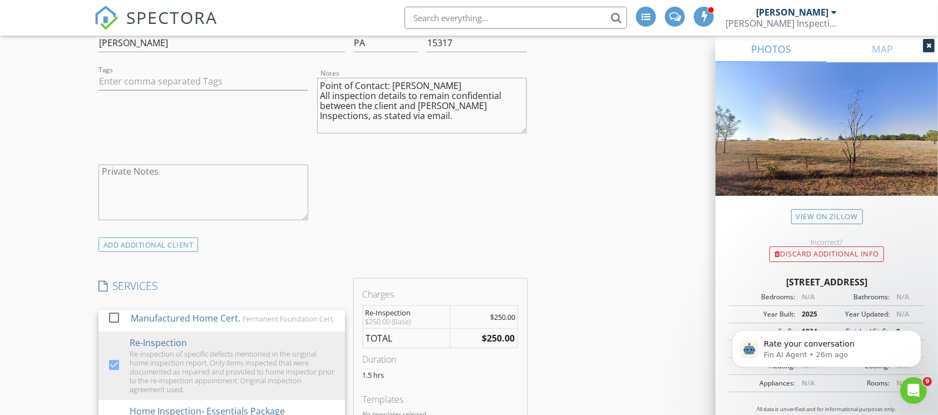
click at [396, 285] on div "Charges Re-Inspection $250.00 (Base) $250.00 TOTAL $250.00 Duration 1.5 hrs Tem…" at bounding box center [441, 387] width 174 height 216
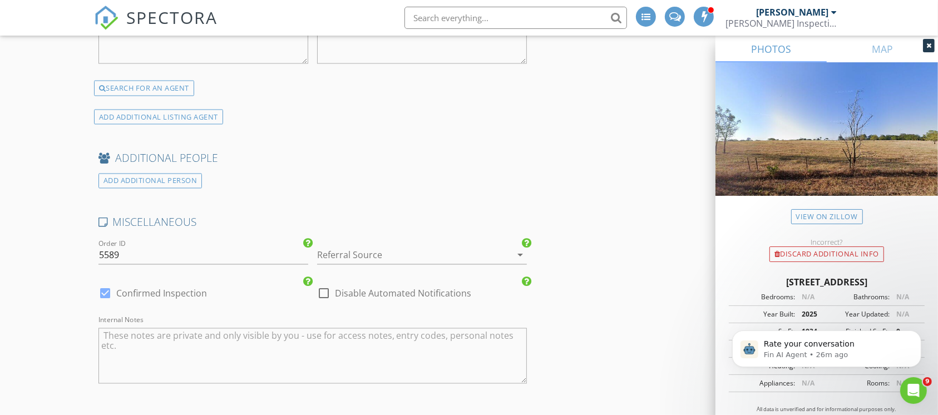
scroll to position [1983, 0]
click at [484, 253] on div at bounding box center [406, 252] width 179 height 18
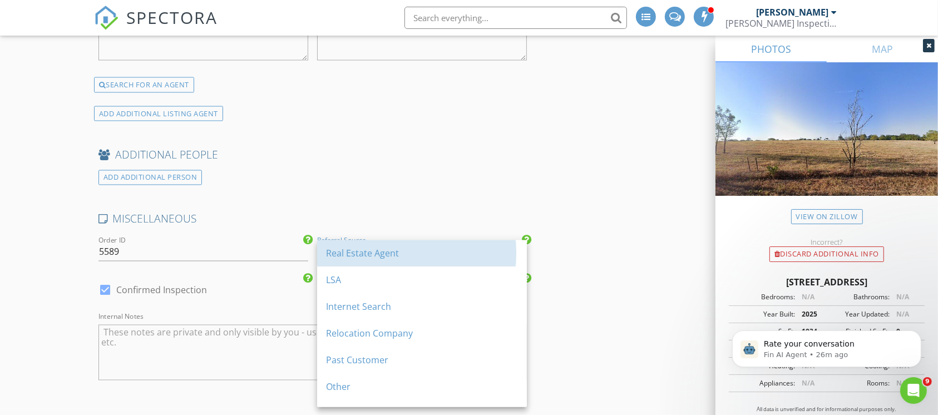
click at [484, 253] on div "Real Estate Agent" at bounding box center [422, 253] width 192 height 13
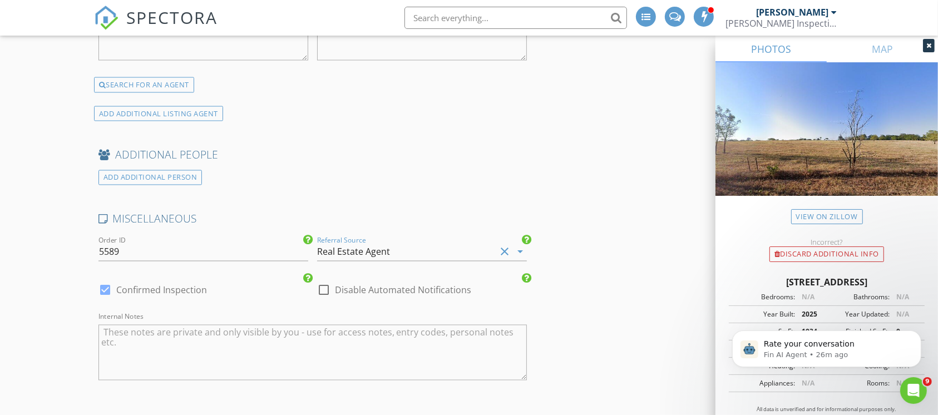
click at [484, 253] on div "Real Estate Agent" at bounding box center [406, 252] width 179 height 18
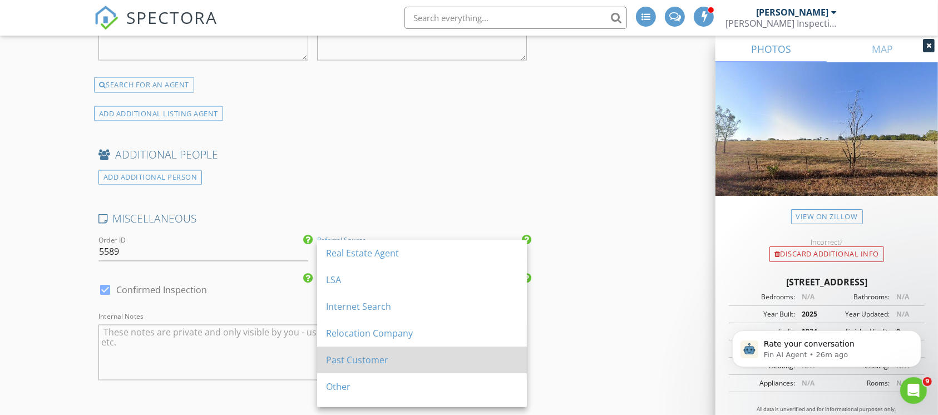
click at [396, 359] on div "Past Customer" at bounding box center [422, 360] width 192 height 13
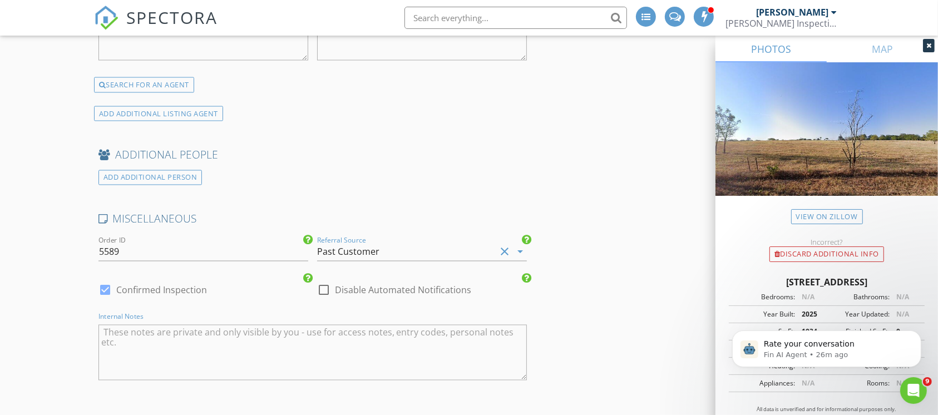
click at [272, 331] on textarea "Internal Notes" at bounding box center [313, 353] width 429 height 56
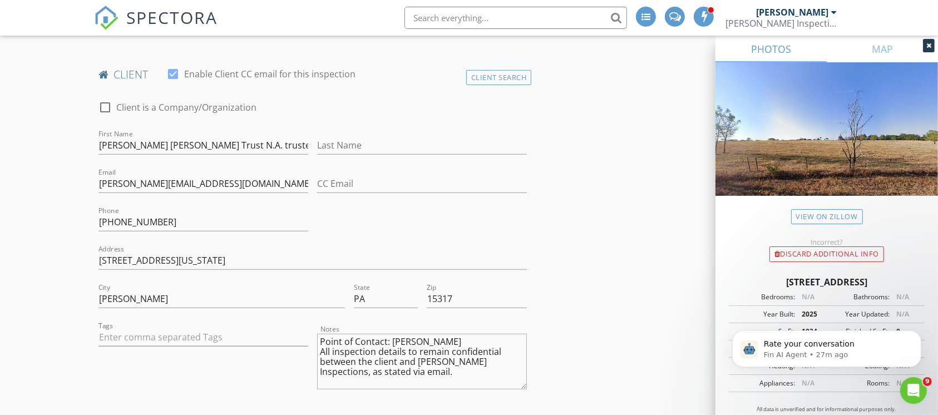
scroll to position [663, 0]
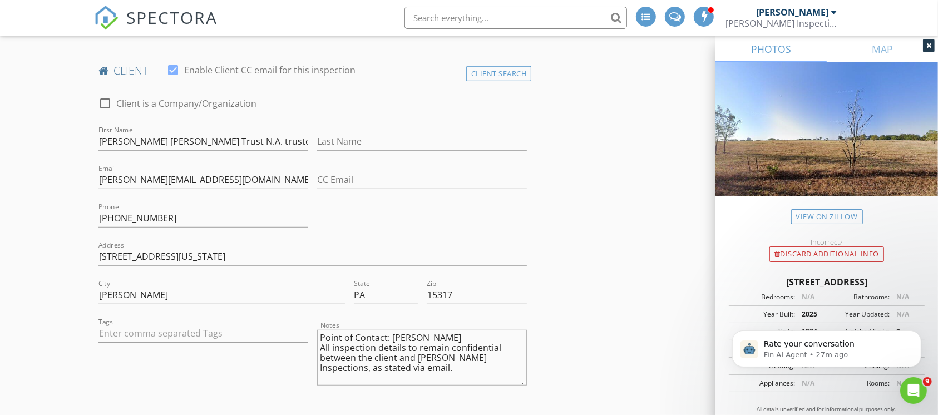
click at [416, 363] on textarea "Point of Contact: [PERSON_NAME] All inspection details to remain confidential b…" at bounding box center [422, 358] width 210 height 56
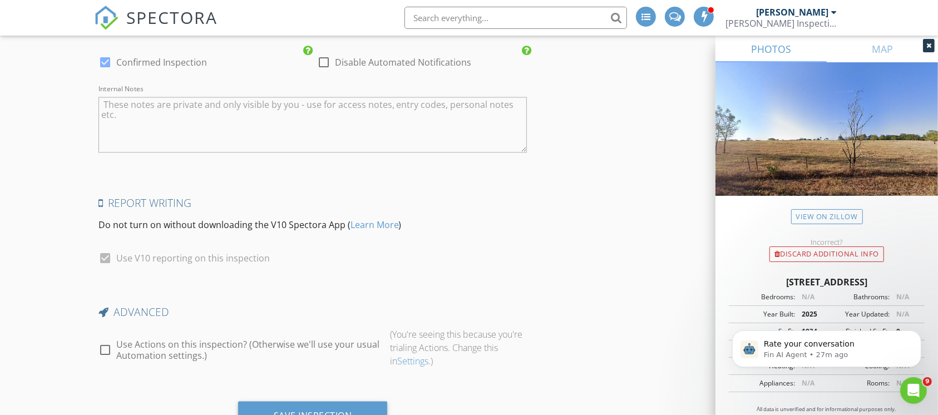
scroll to position [2201, 0]
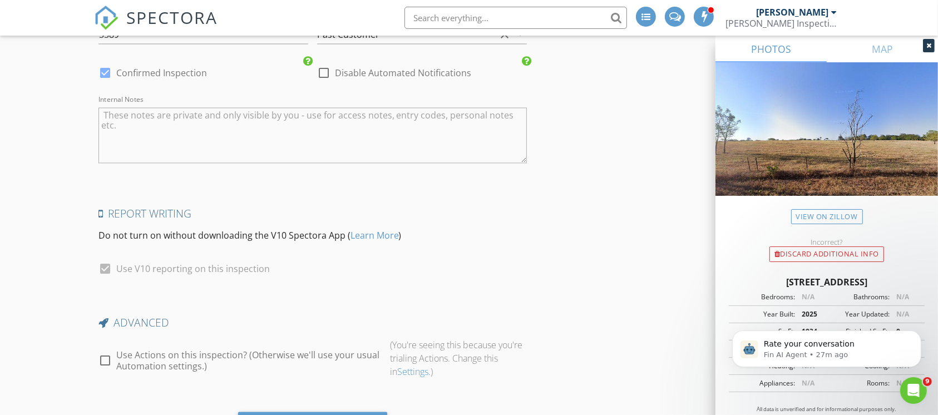
type textarea "Point of Contact: Matthew Lucas All inspection details to remain confidential b…"
click at [335, 140] on textarea "Internal Notes" at bounding box center [313, 135] width 429 height 56
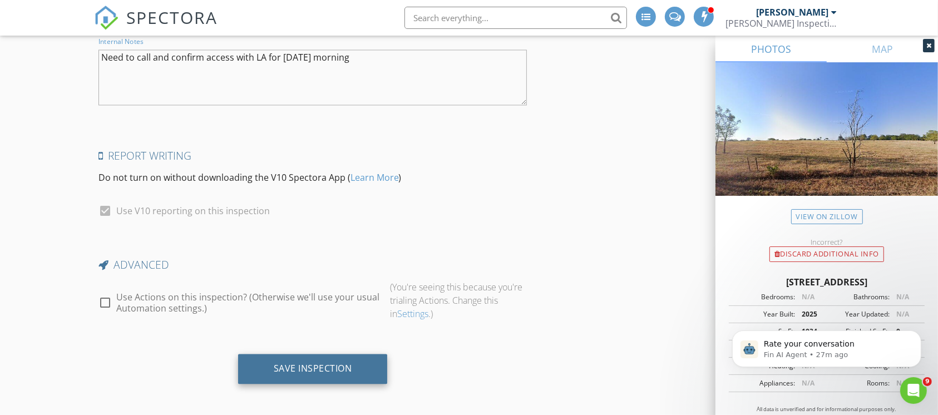
type textarea "Need to call and confirm access with LA for Friday morning"
click at [285, 365] on div "Save Inspection" at bounding box center [313, 368] width 78 height 11
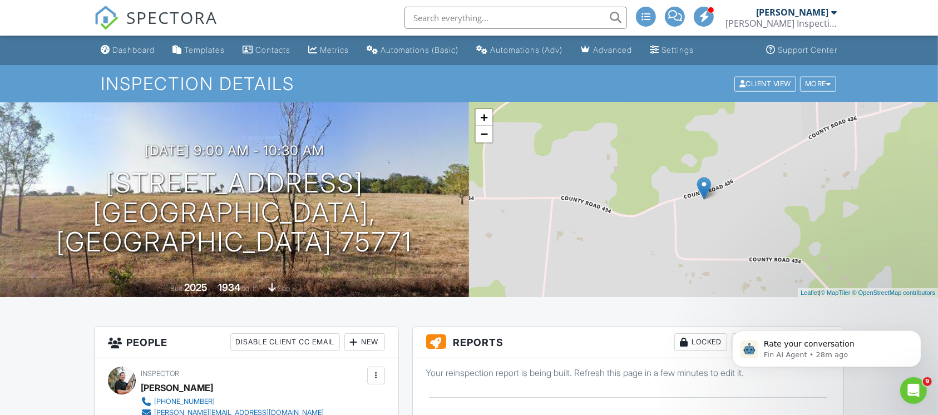
click at [116, 20] on img at bounding box center [106, 18] width 24 height 24
